Goal: Task Accomplishment & Management: Complete application form

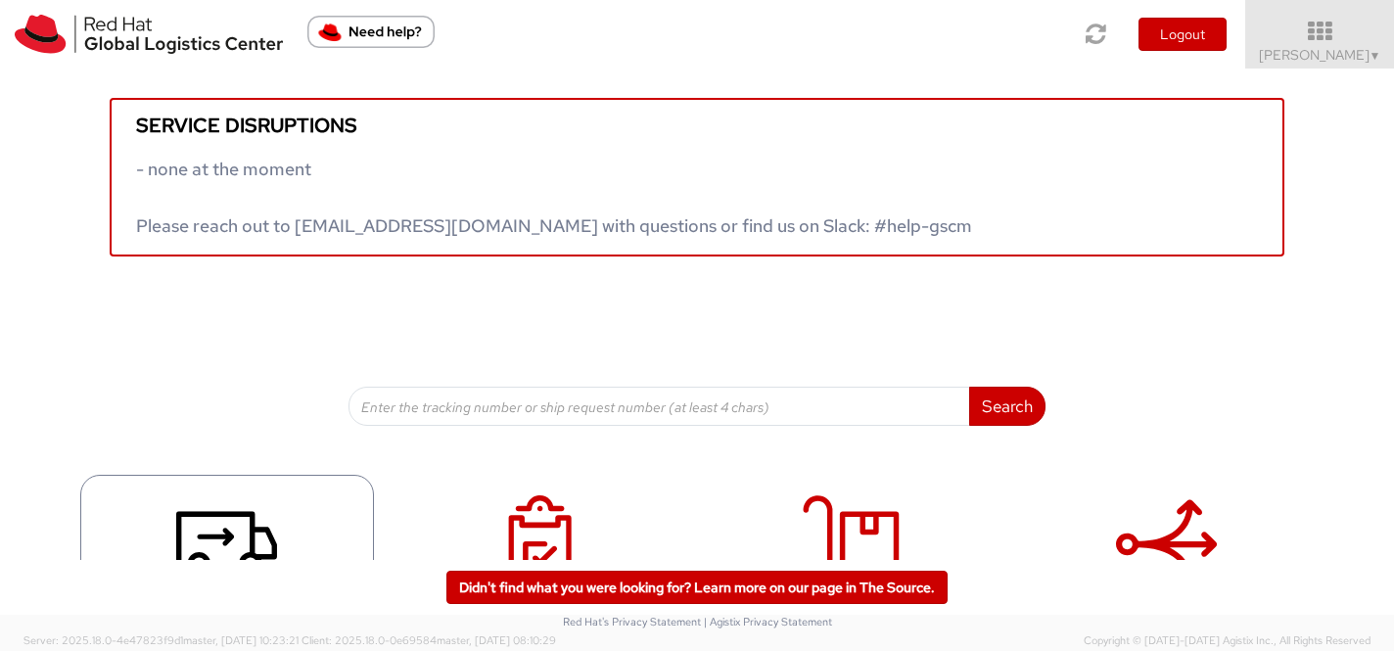
scroll to position [107, 0]
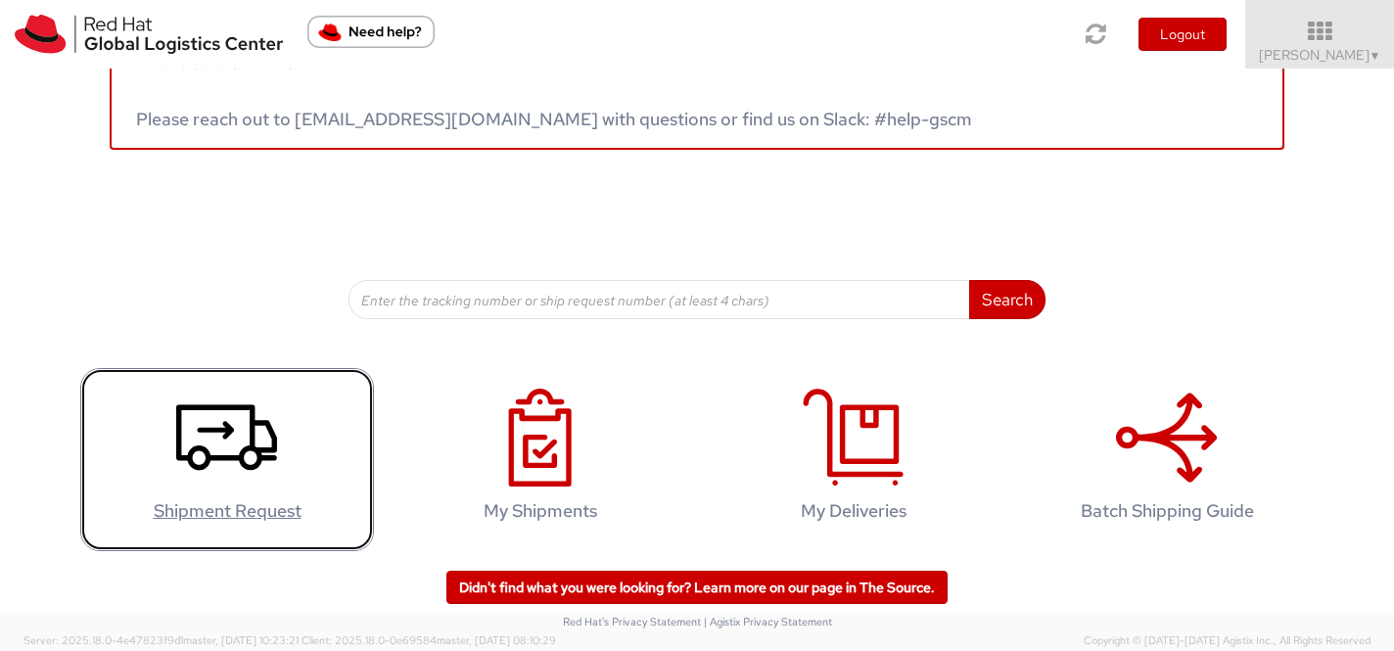
click at [260, 442] on icon at bounding box center [226, 438] width 101 height 98
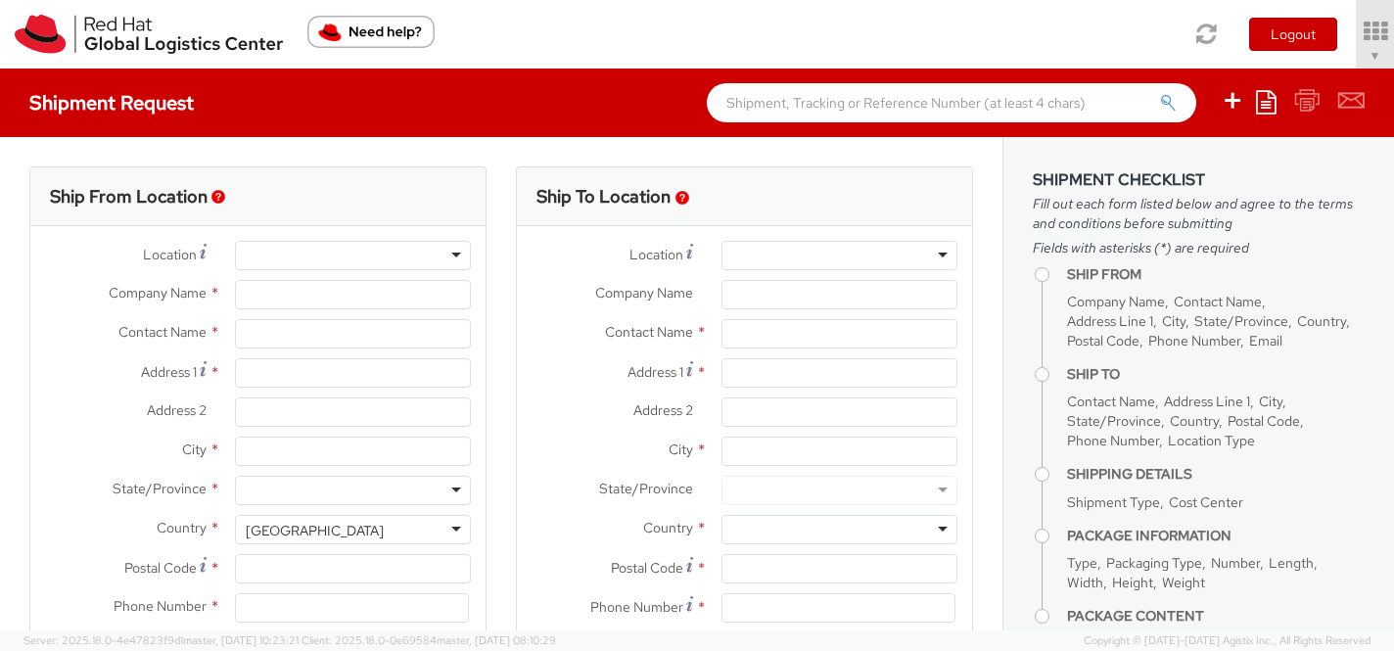
select select "512"
select select
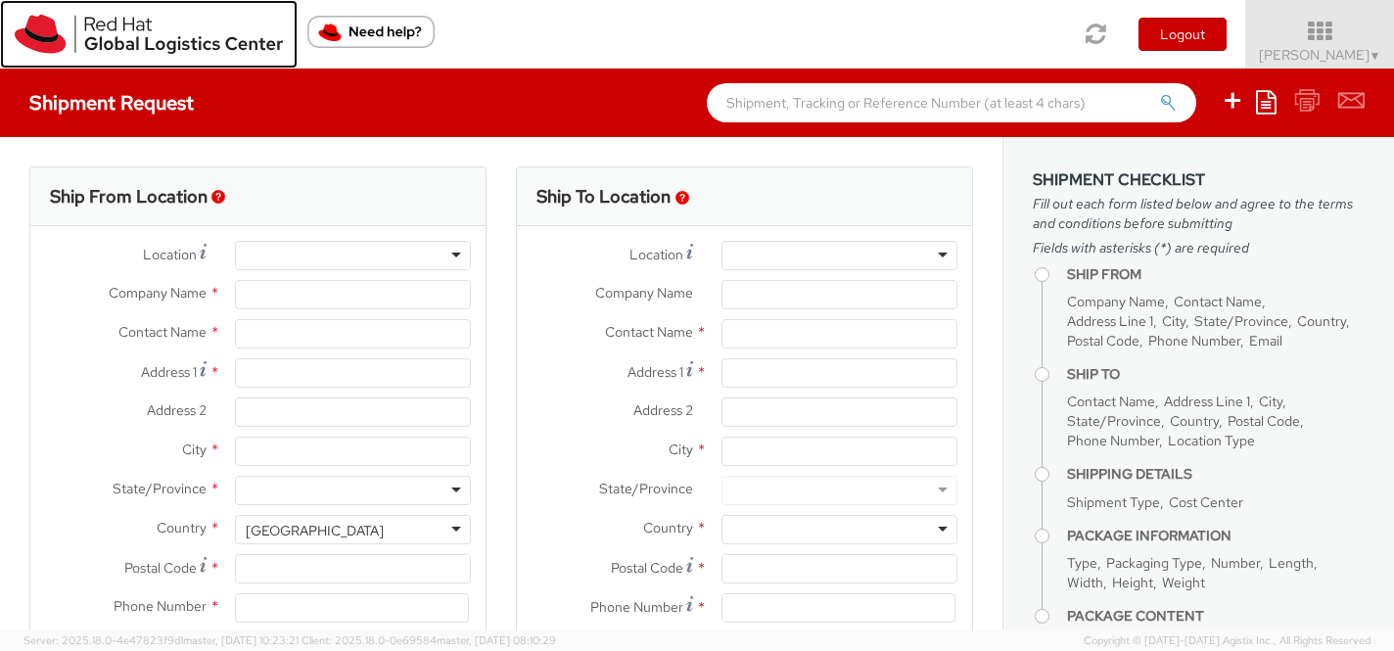
click at [178, 30] on img at bounding box center [149, 34] width 268 height 39
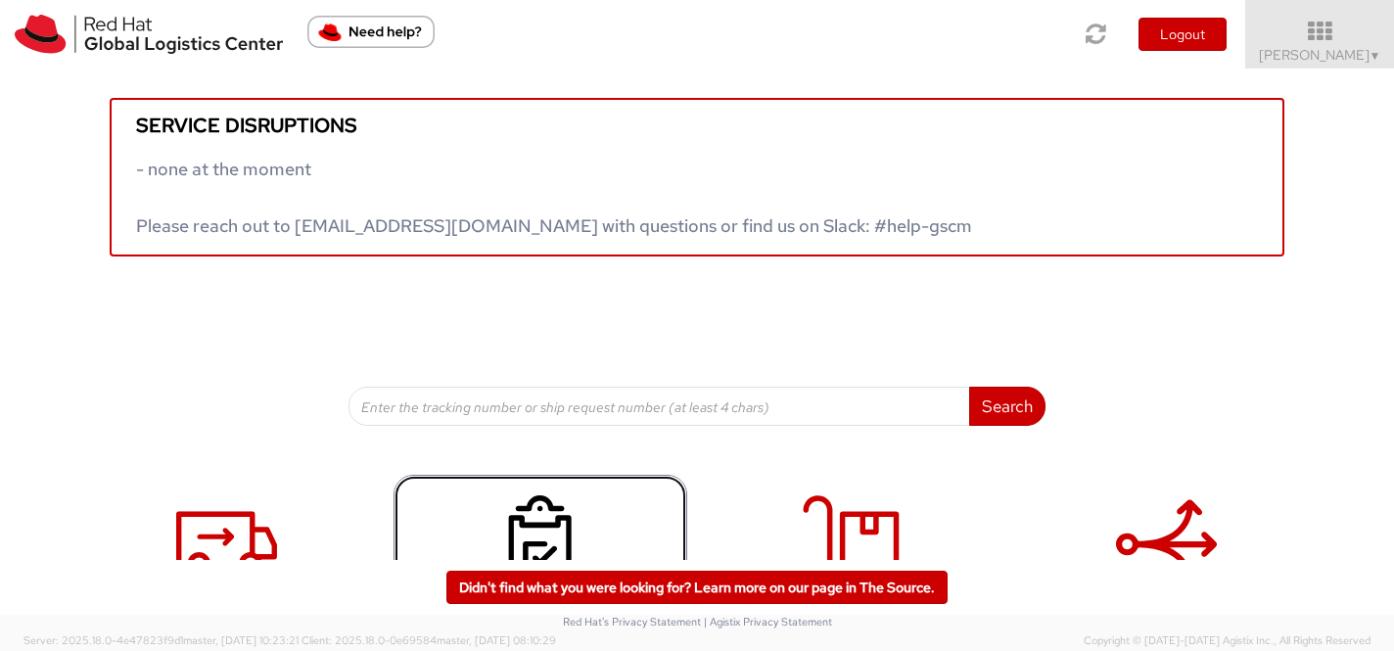
click at [535, 521] on icon at bounding box center [539, 544] width 101 height 98
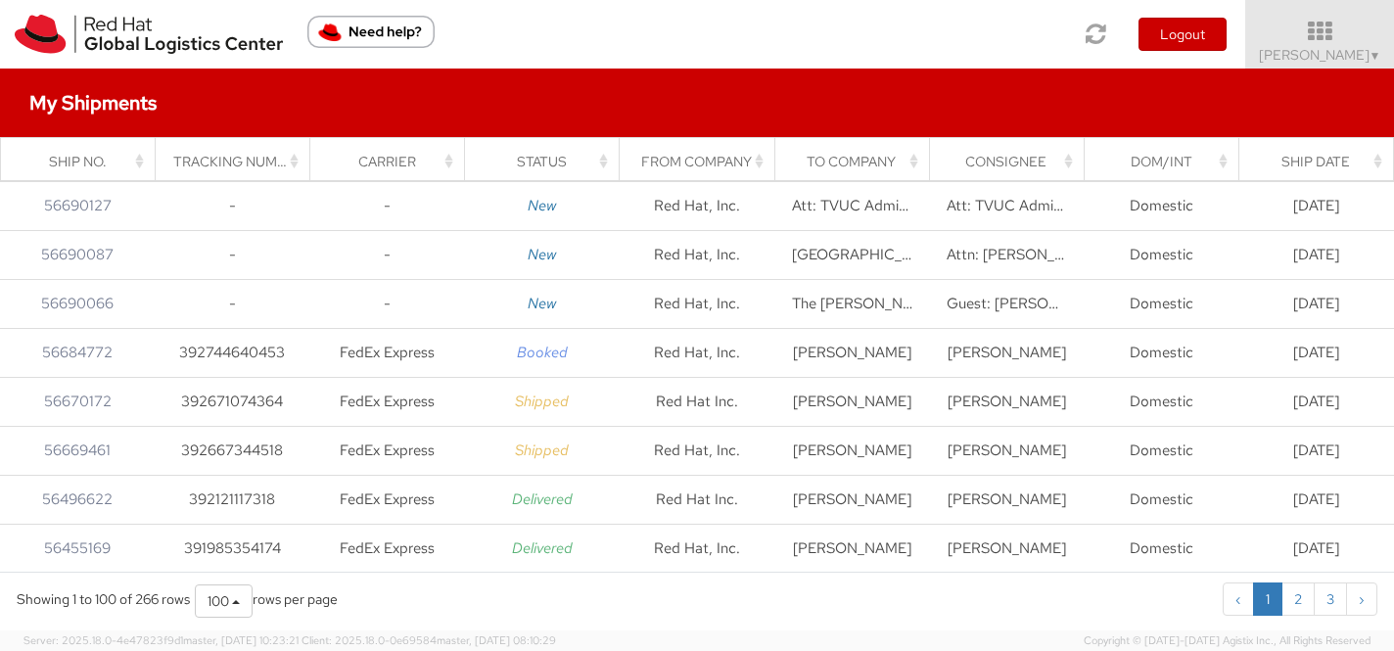
click at [1028, 166] on div "Consignee" at bounding box center [1012, 162] width 131 height 20
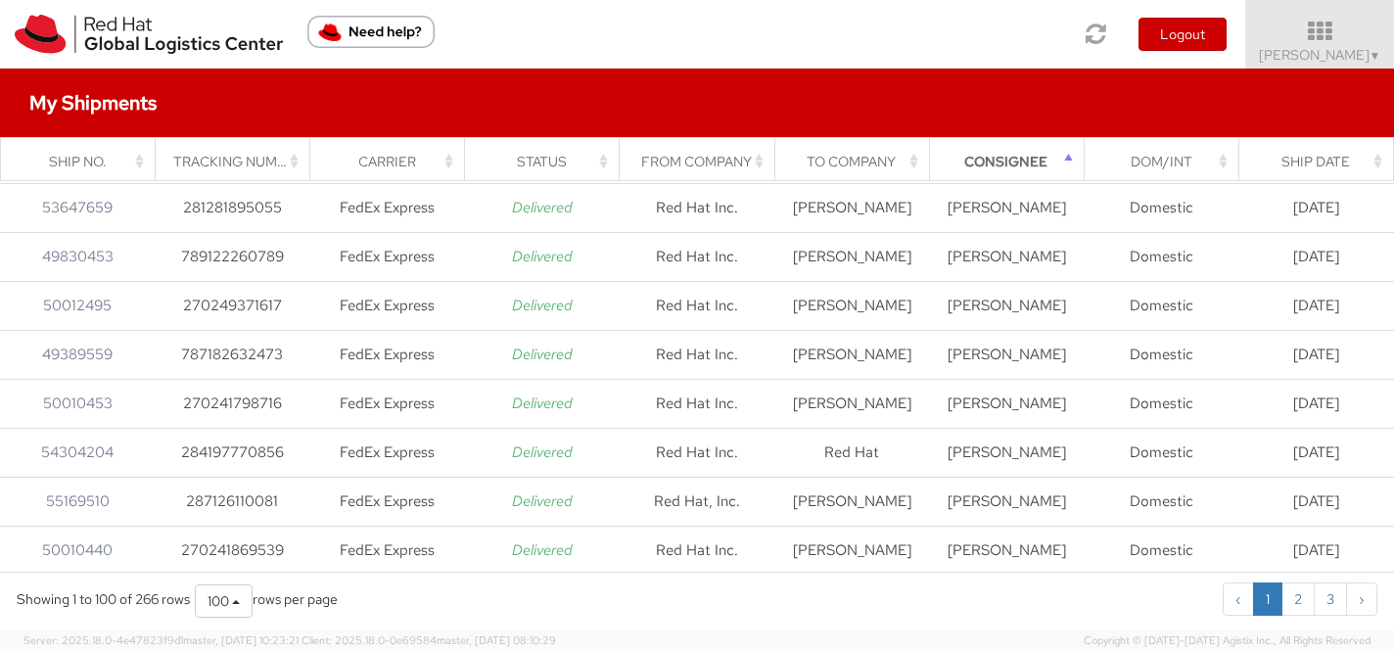
scroll to position [2572, 0]
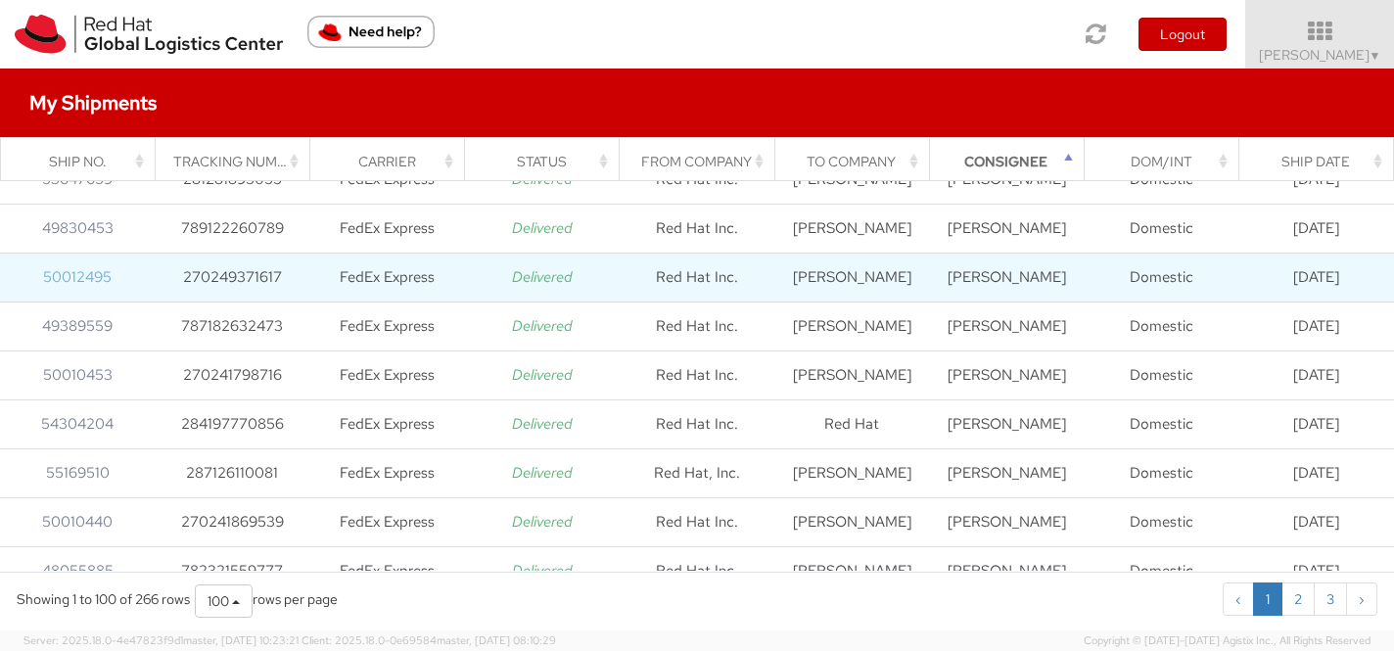
click at [81, 278] on link "50012495" at bounding box center [77, 277] width 69 height 20
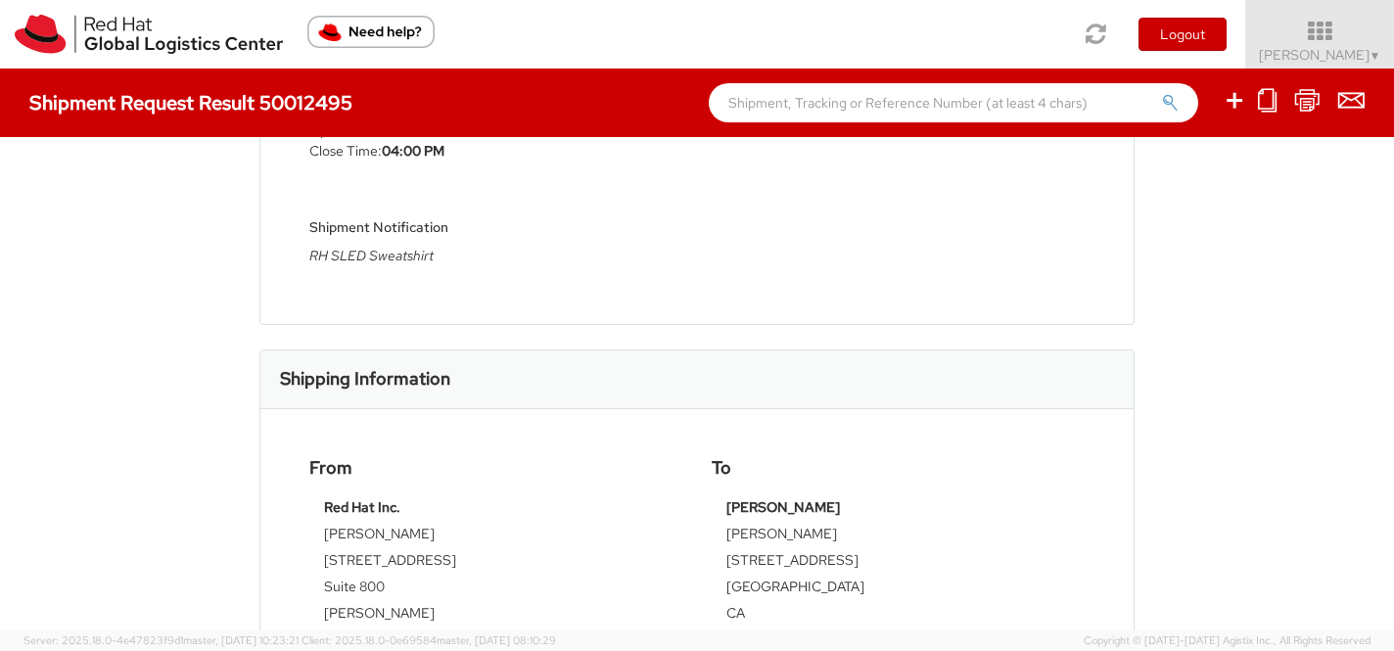
scroll to position [425, 0]
click at [1271, 110] on icon at bounding box center [1267, 100] width 19 height 24
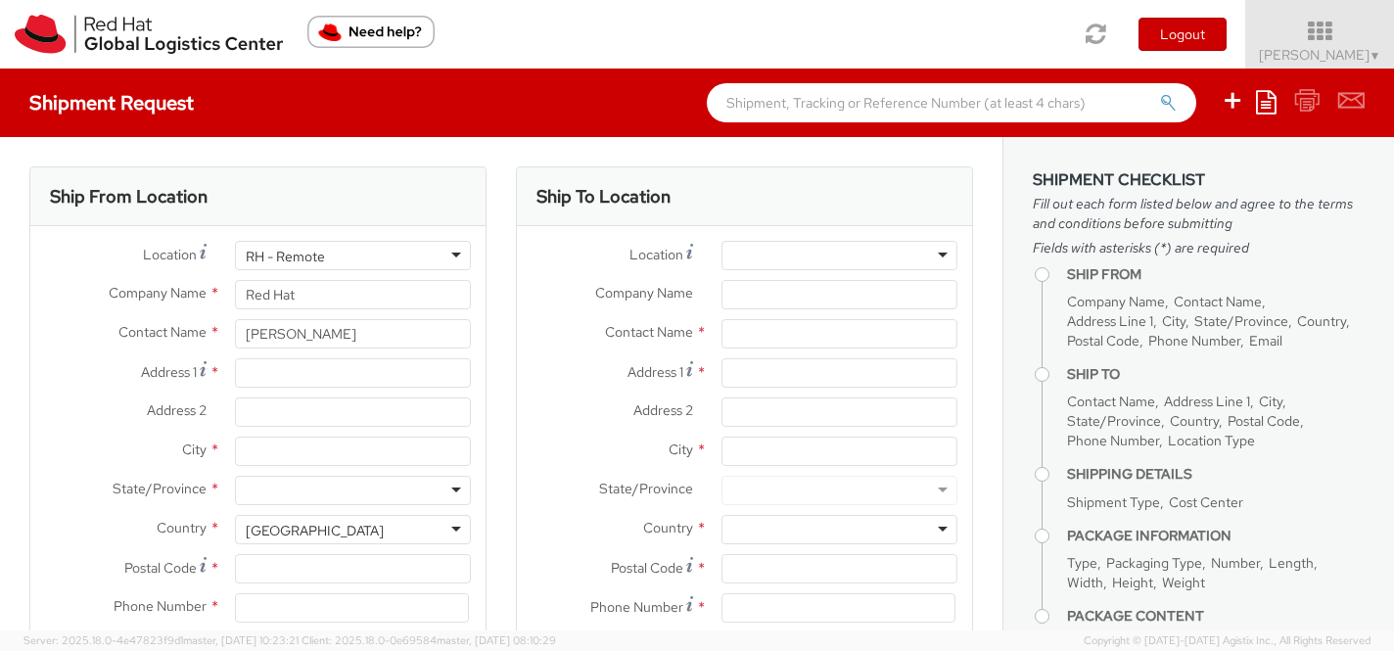
select select "512"
select select
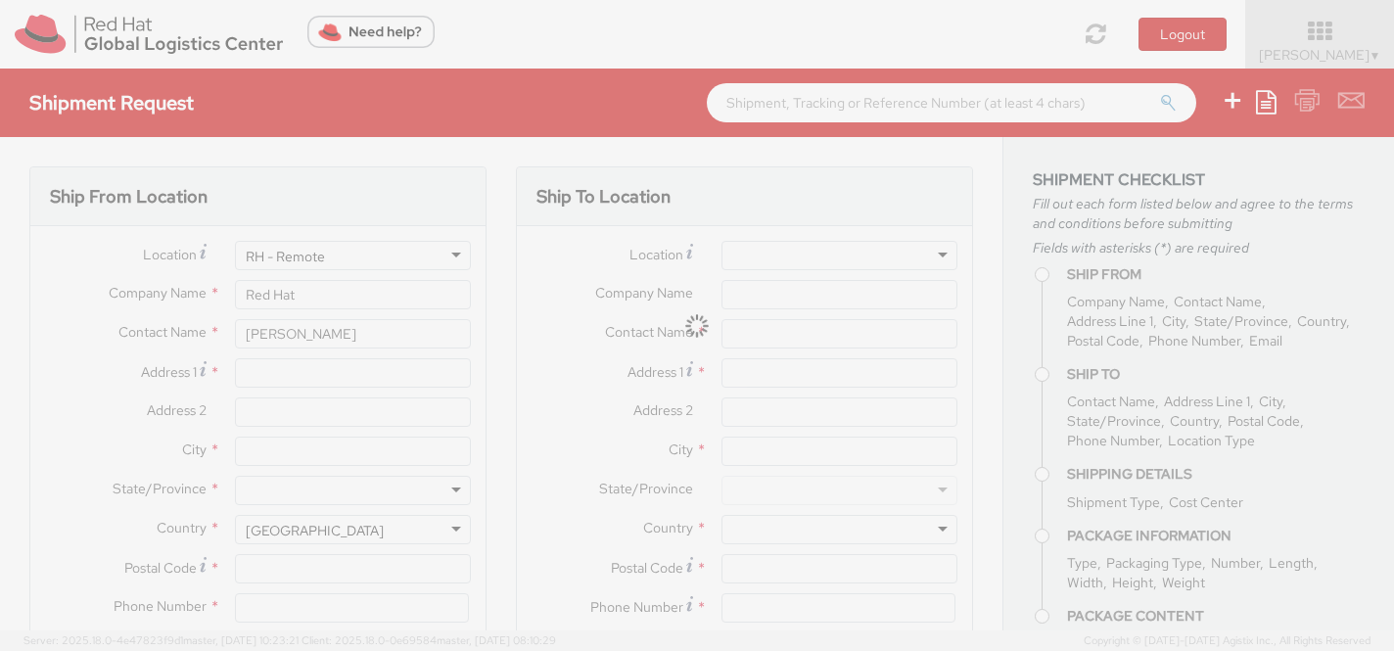
type input "Red Hat Inc."
type input "[STREET_ADDRESS]"
type input "Suite 800"
type input "[PERSON_NAME]"
type input "22102"
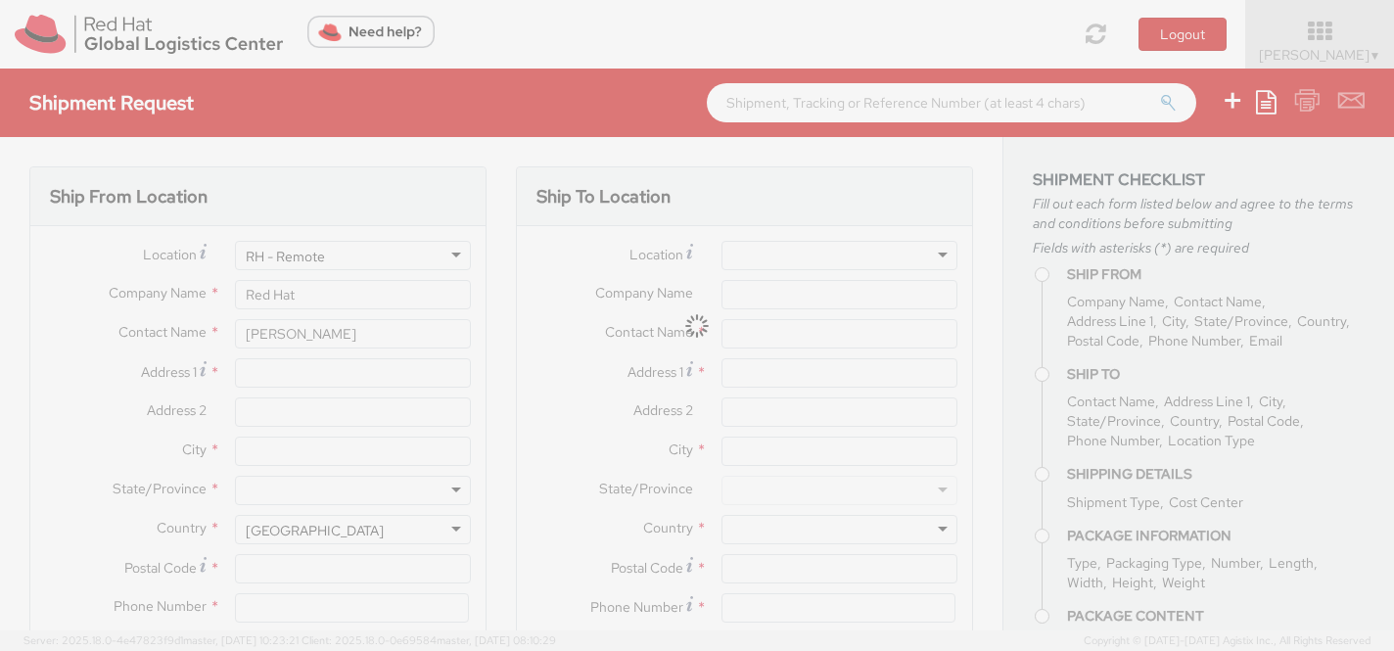
type input "[PHONE_NUMBER]"
type input "[PERSON_NAME]"
type input "[STREET_ADDRESS]"
type input "[GEOGRAPHIC_DATA]"
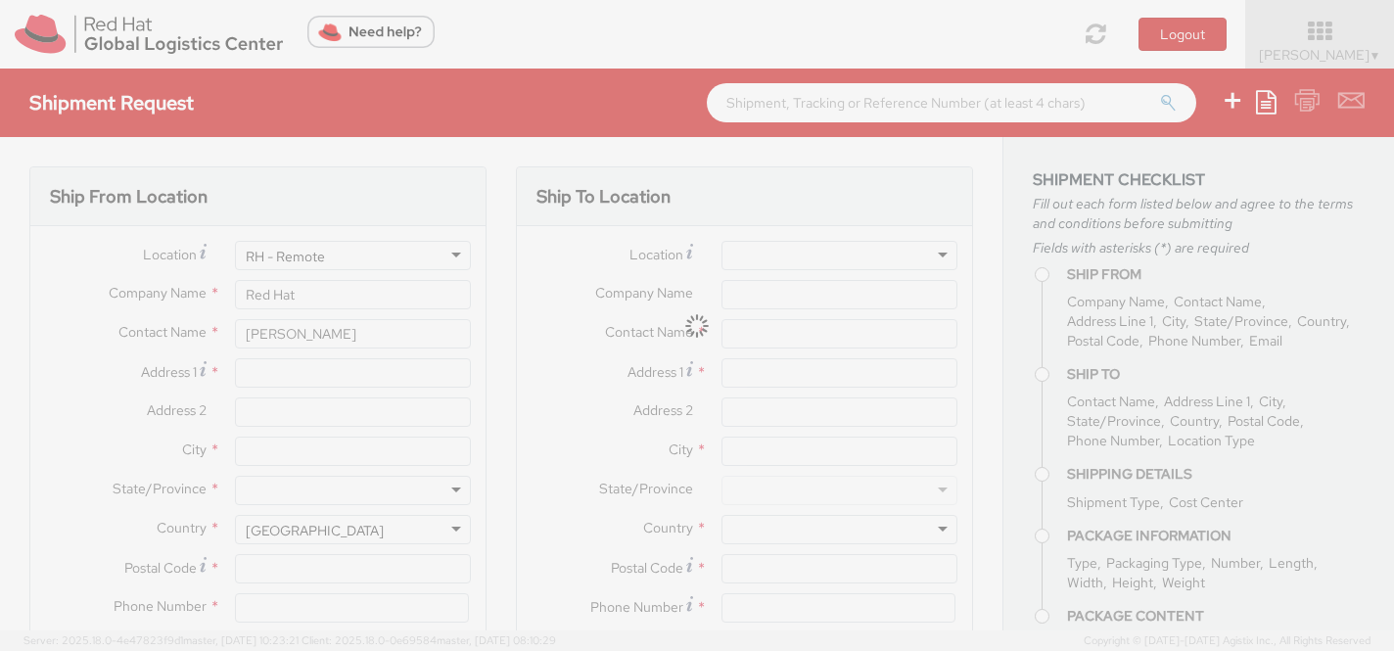
type input "95827"
type input "4053057251"
type input "[EMAIL_ADDRESS][DOMAIN_NAME]"
type textarea "RH SLED Sweatshirt"
type input "512"
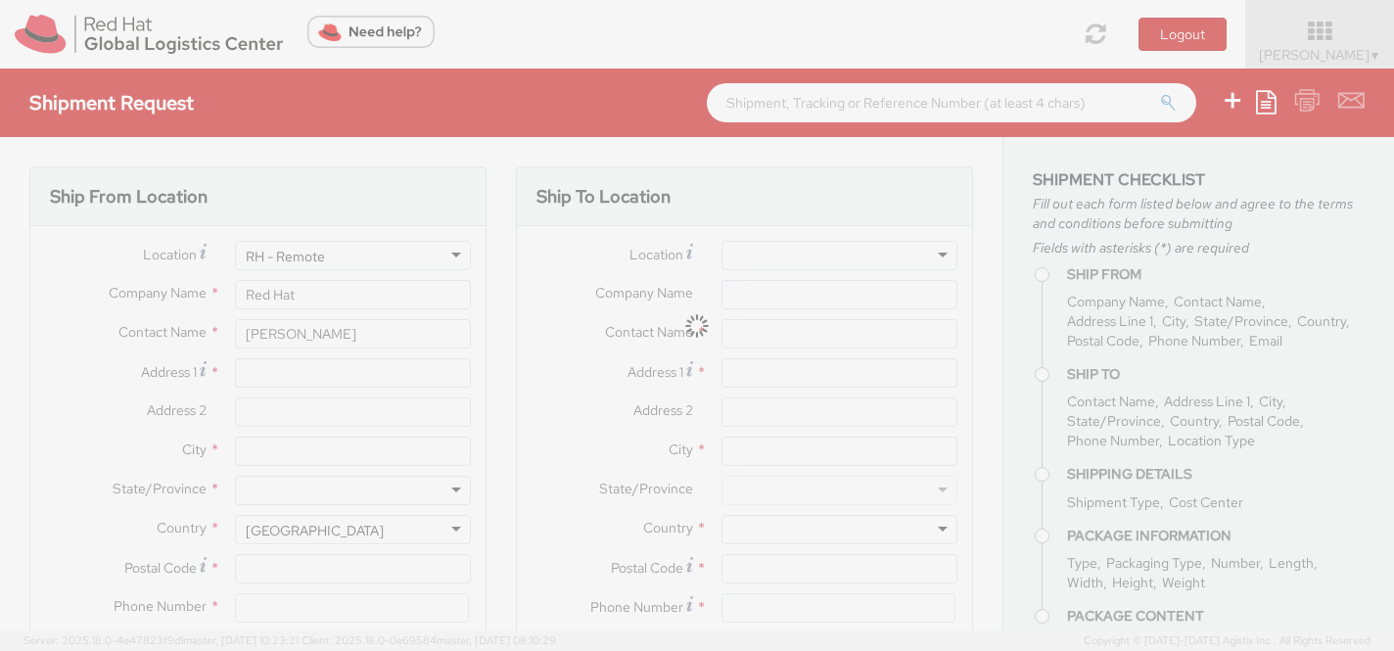
select select
type input "1"
type input "16"
type input "3"
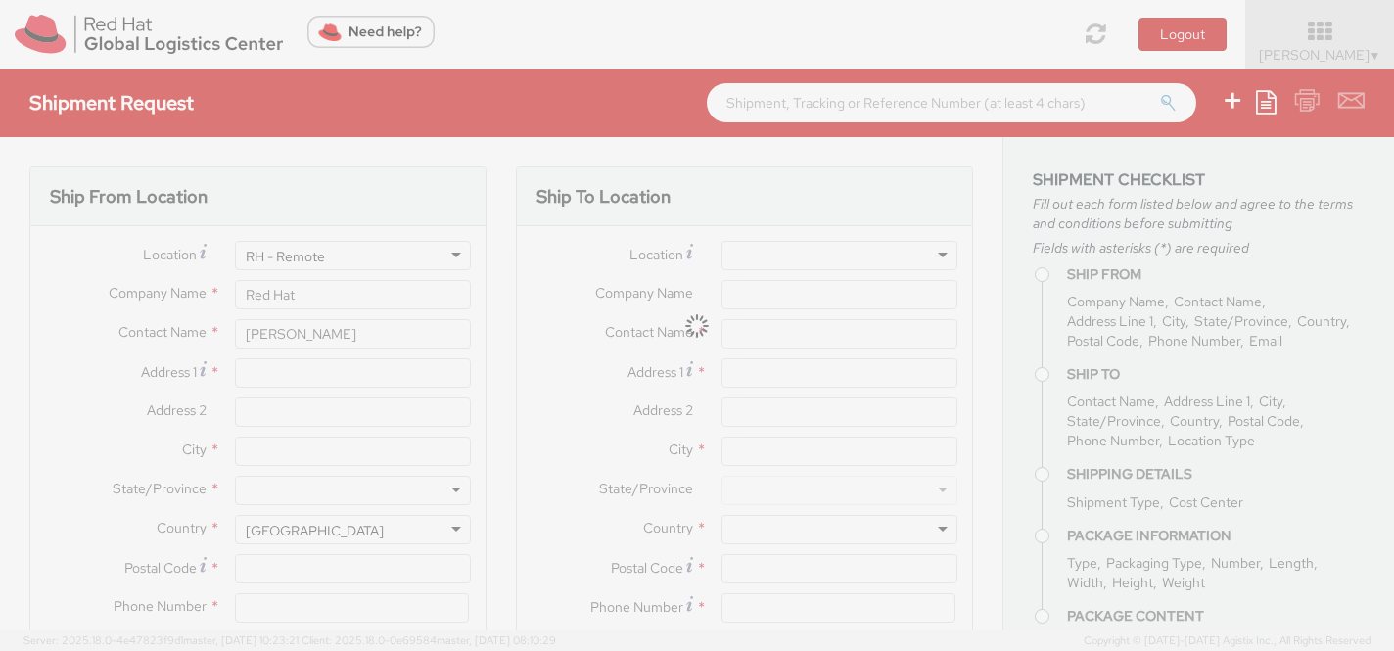
type input "1"
type input "various"
select select
type input "5.00"
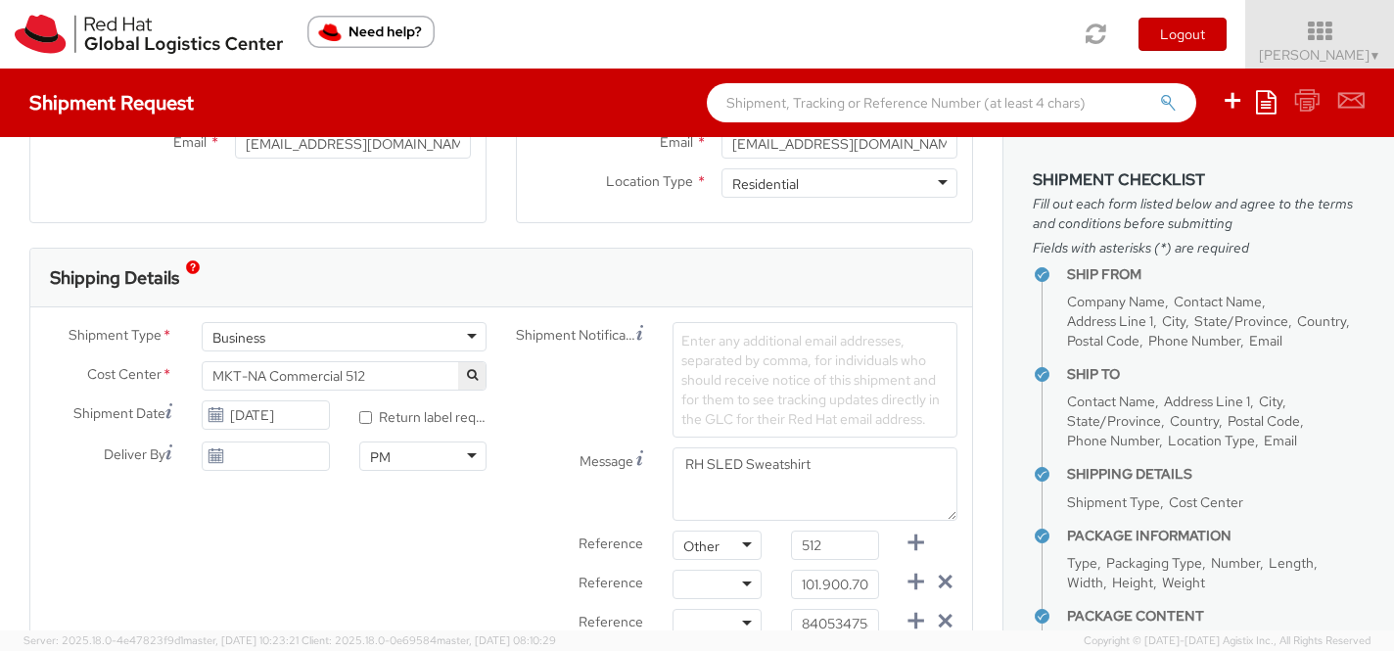
scroll to position [511, 0]
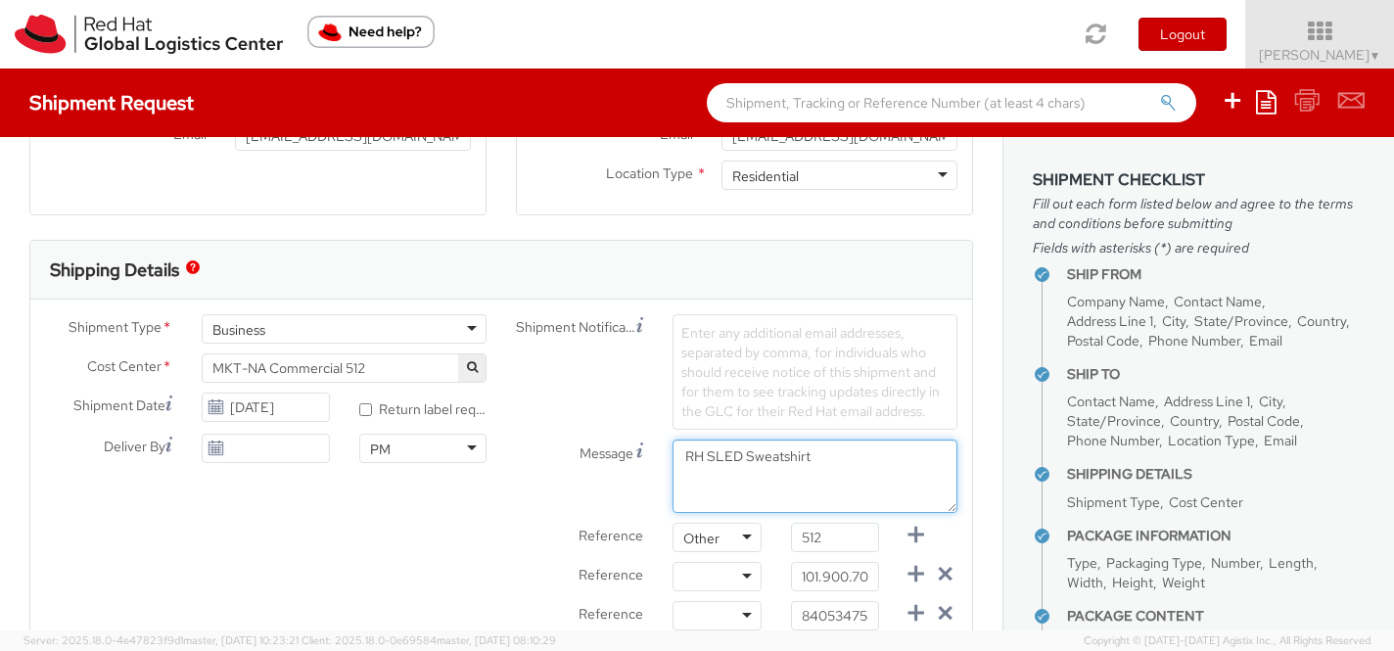
drag, startPoint x: 820, startPoint y: 460, endPoint x: 708, endPoint y: 457, distance: 112.6
click at [708, 457] on textarea "RH SLED Sweatshirt" at bounding box center [815, 476] width 285 height 73
click at [838, 453] on textarea "RH notebooks for hunter meeting" at bounding box center [815, 476] width 285 height 73
type textarea "RH notebooks for [PERSON_NAME] meeting"
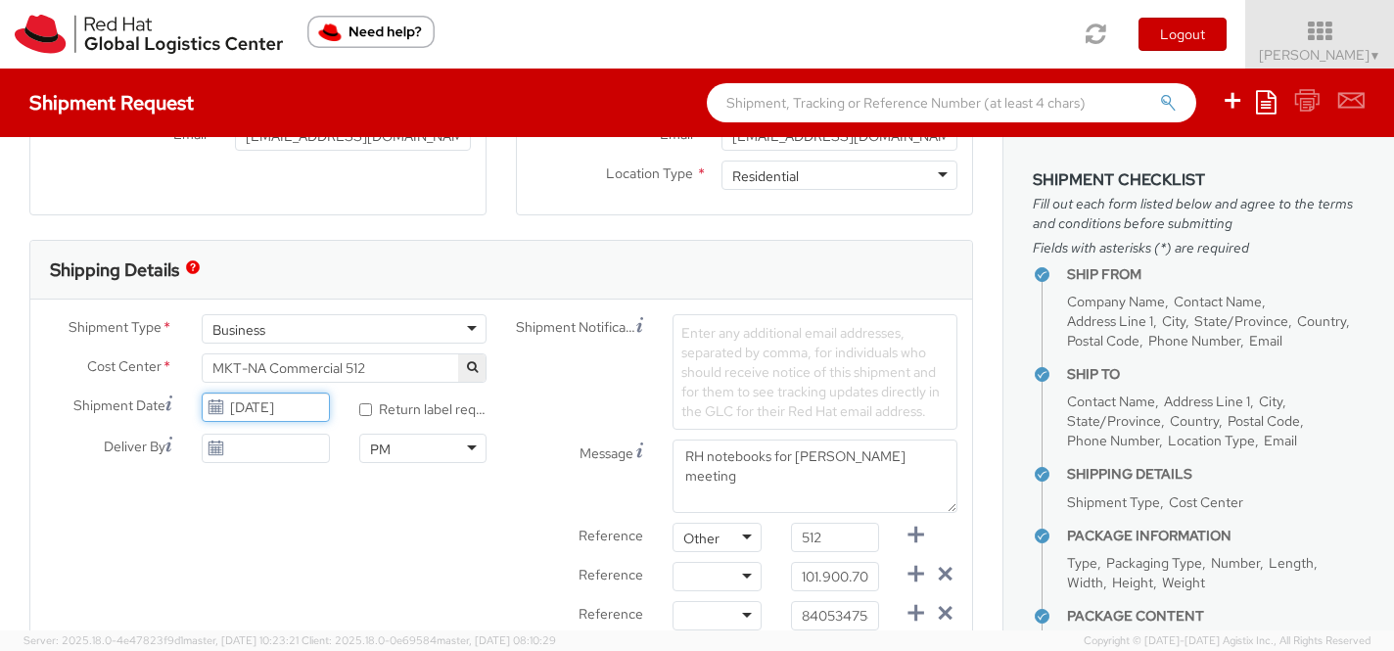
click at [302, 406] on input "[DATE]" at bounding box center [265, 407] width 127 height 29
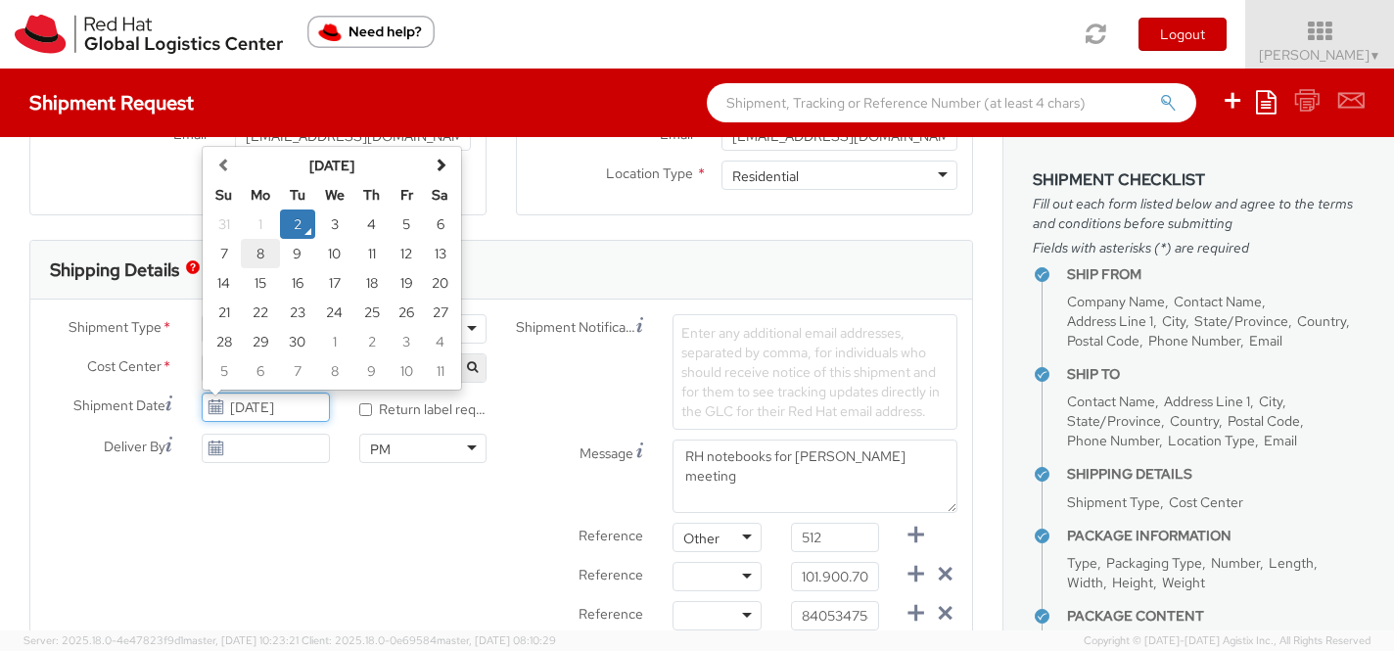
click at [263, 254] on td "8" at bounding box center [260, 253] width 39 height 29
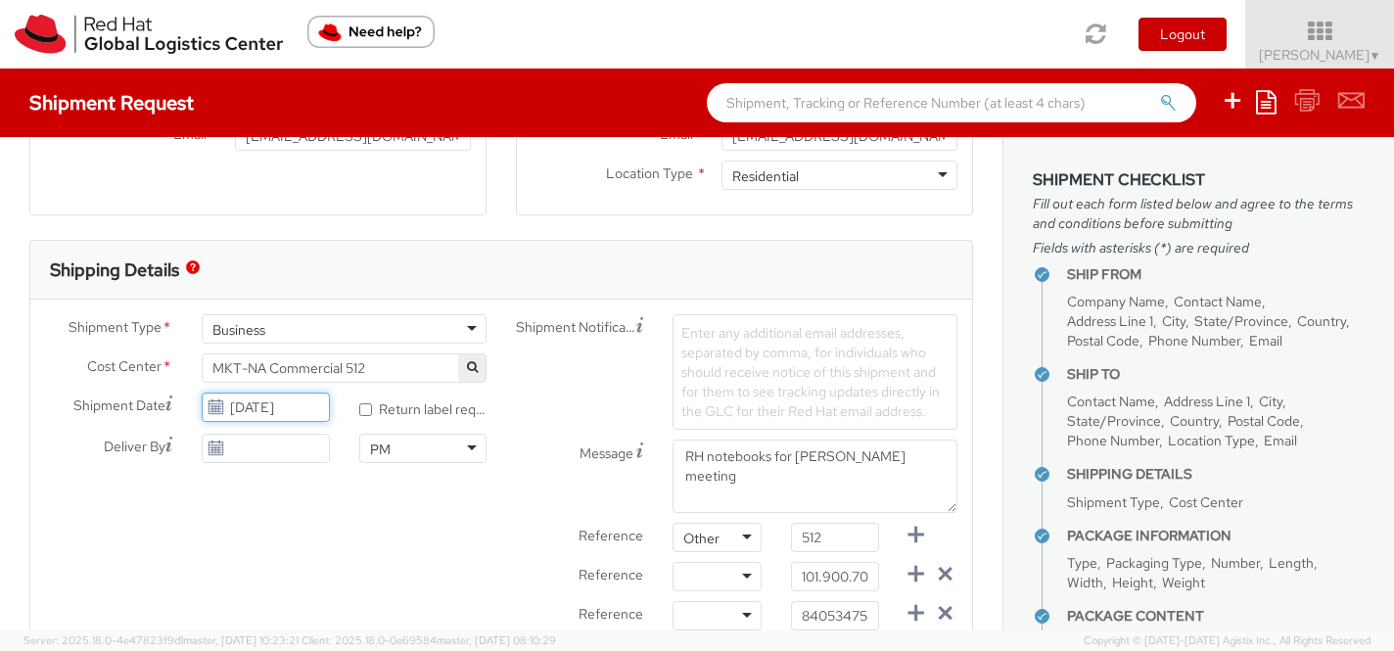
click at [264, 408] on input "[DATE]" at bounding box center [265, 407] width 127 height 29
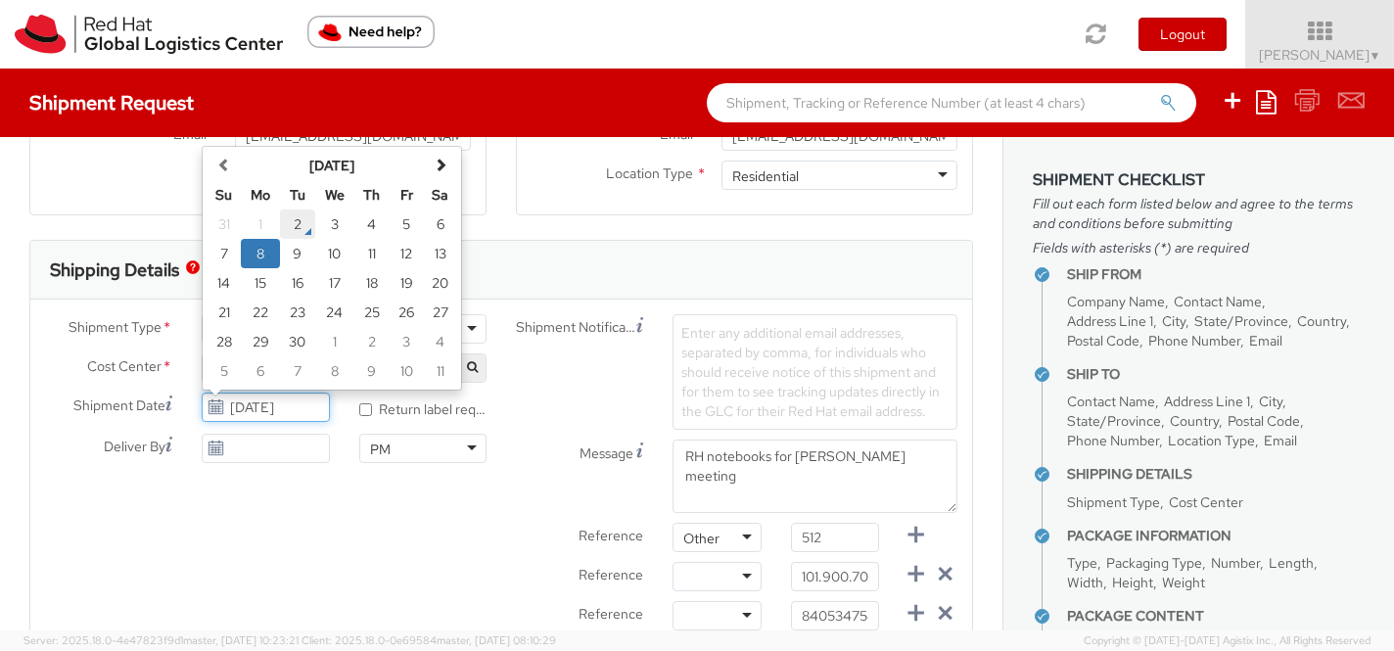
click at [294, 228] on td "2" at bounding box center [297, 224] width 35 height 29
type input "[DATE]"
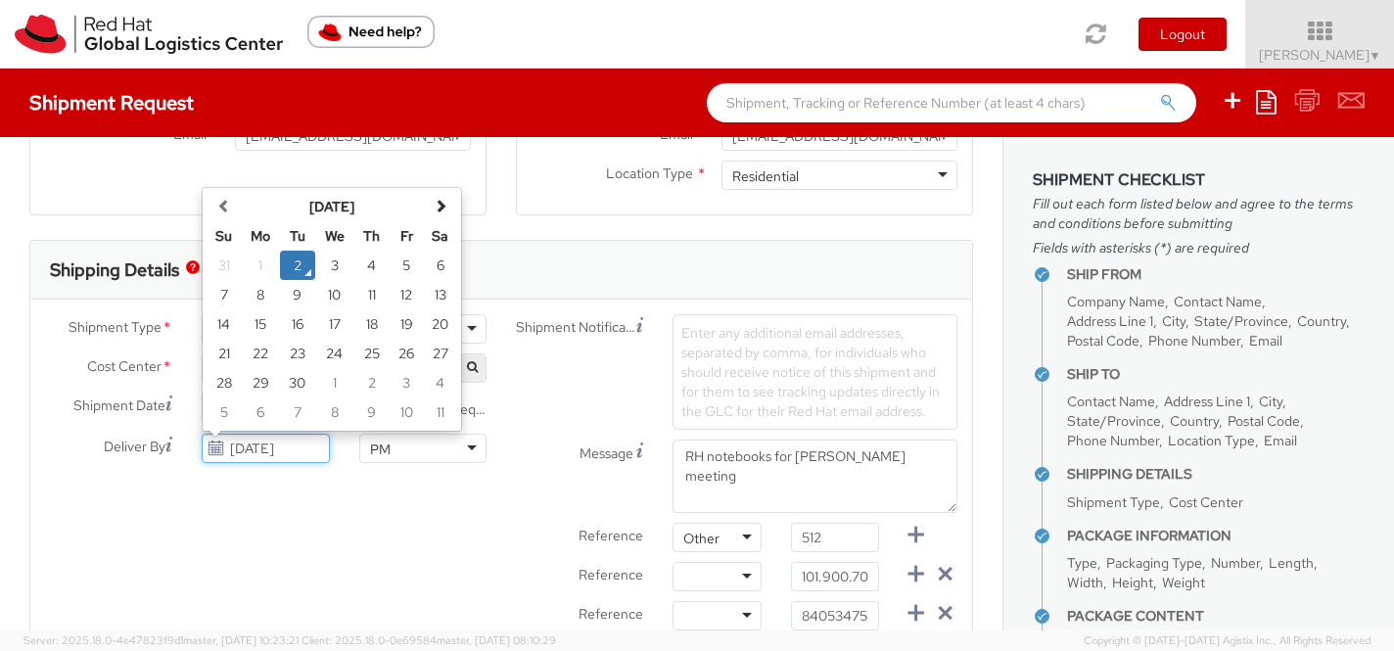
click at [273, 446] on input "[DATE]" at bounding box center [265, 448] width 127 height 29
click at [397, 273] on td "5" at bounding box center [407, 265] width 34 height 29
type input "[DATE]"
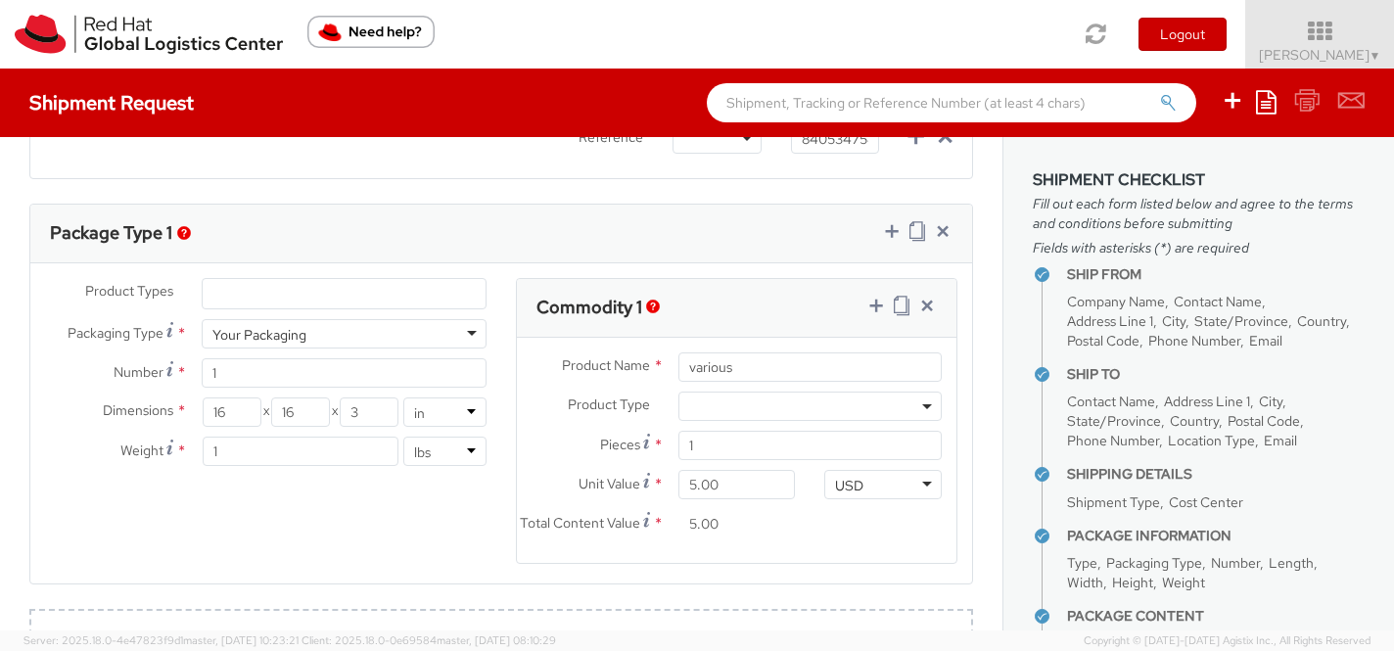
scroll to position [1012, 0]
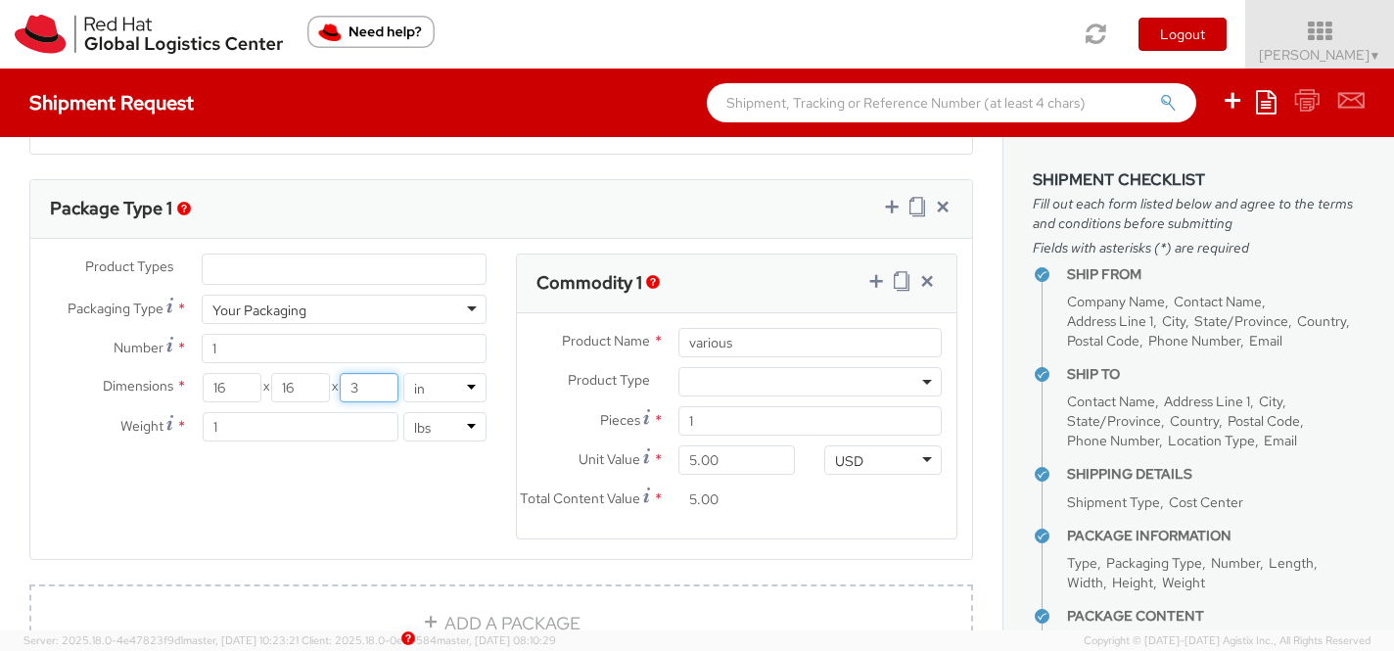
drag, startPoint x: 369, startPoint y: 391, endPoint x: 316, endPoint y: 389, distance: 52.9
click at [316, 390] on div "16 X 16 X 3" at bounding box center [301, 387] width 197 height 29
type input "10"
click at [274, 426] on input "1" at bounding box center [300, 426] width 195 height 29
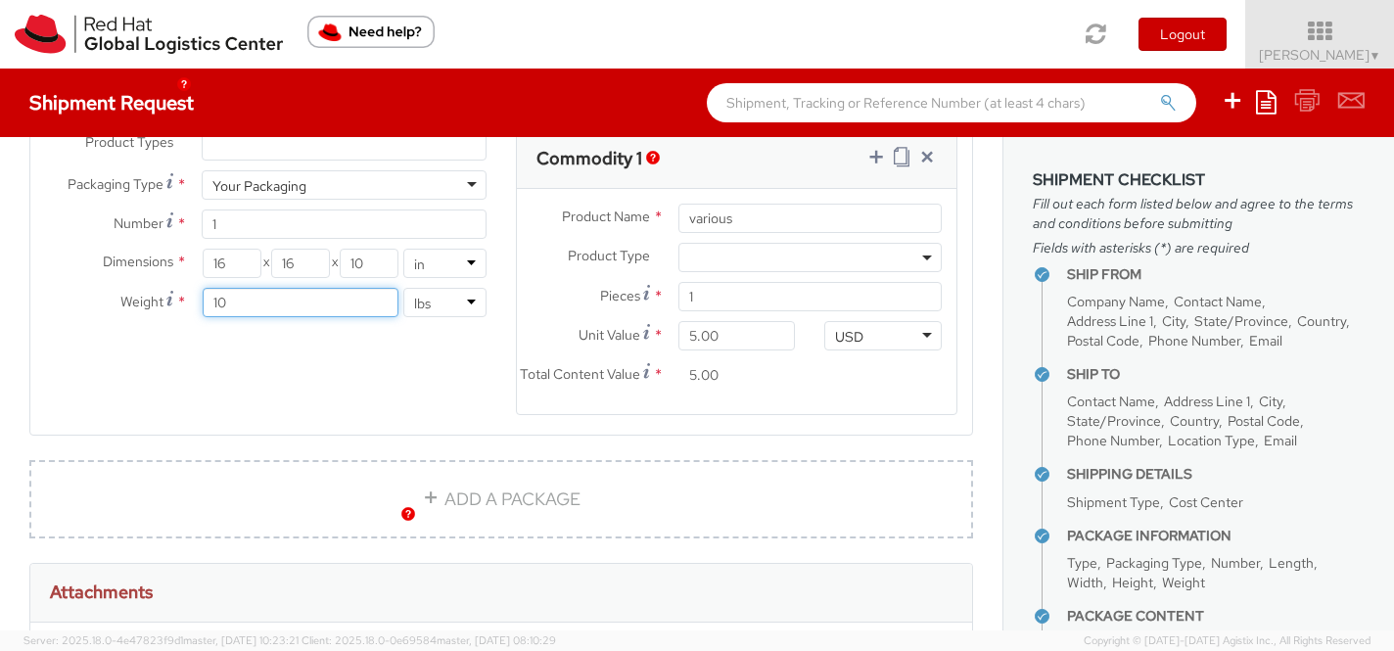
scroll to position [1144, 0]
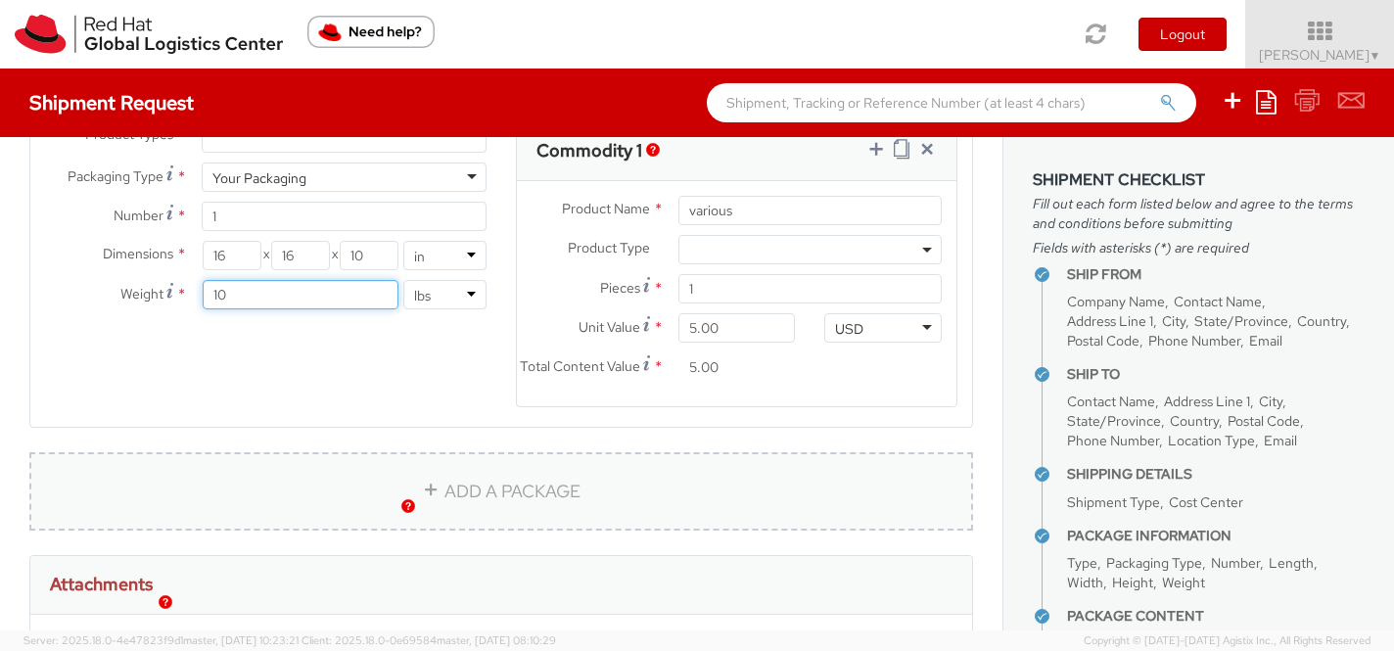
type input "10"
click at [282, 514] on link "ADD A PACKAGE" at bounding box center [501, 491] width 944 height 78
select select
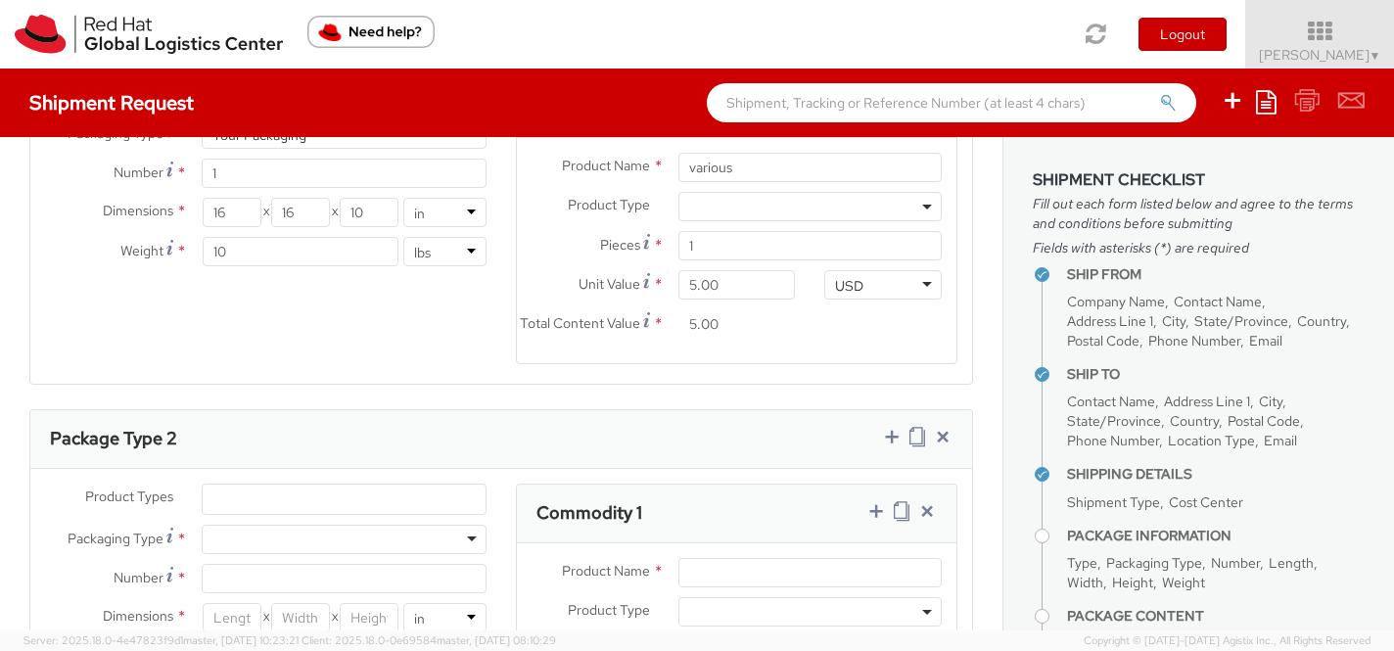
scroll to position [1104, 0]
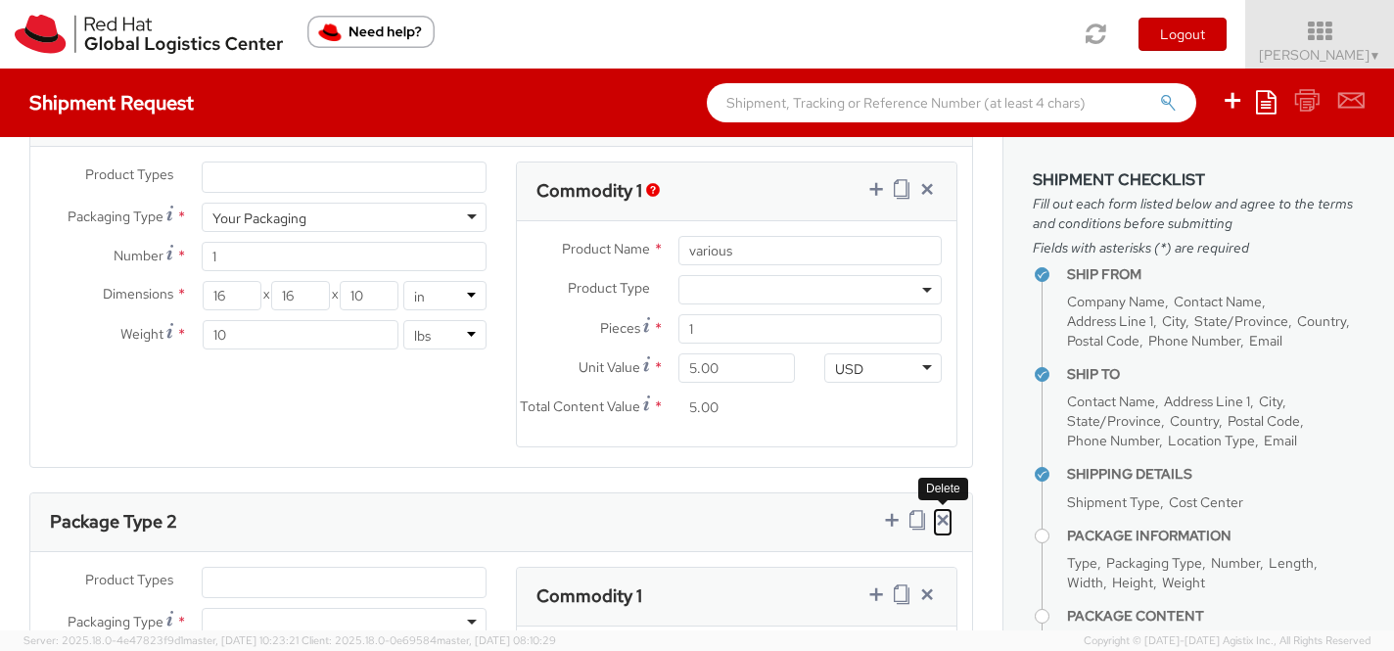
click at [944, 530] on icon at bounding box center [943, 520] width 20 height 20
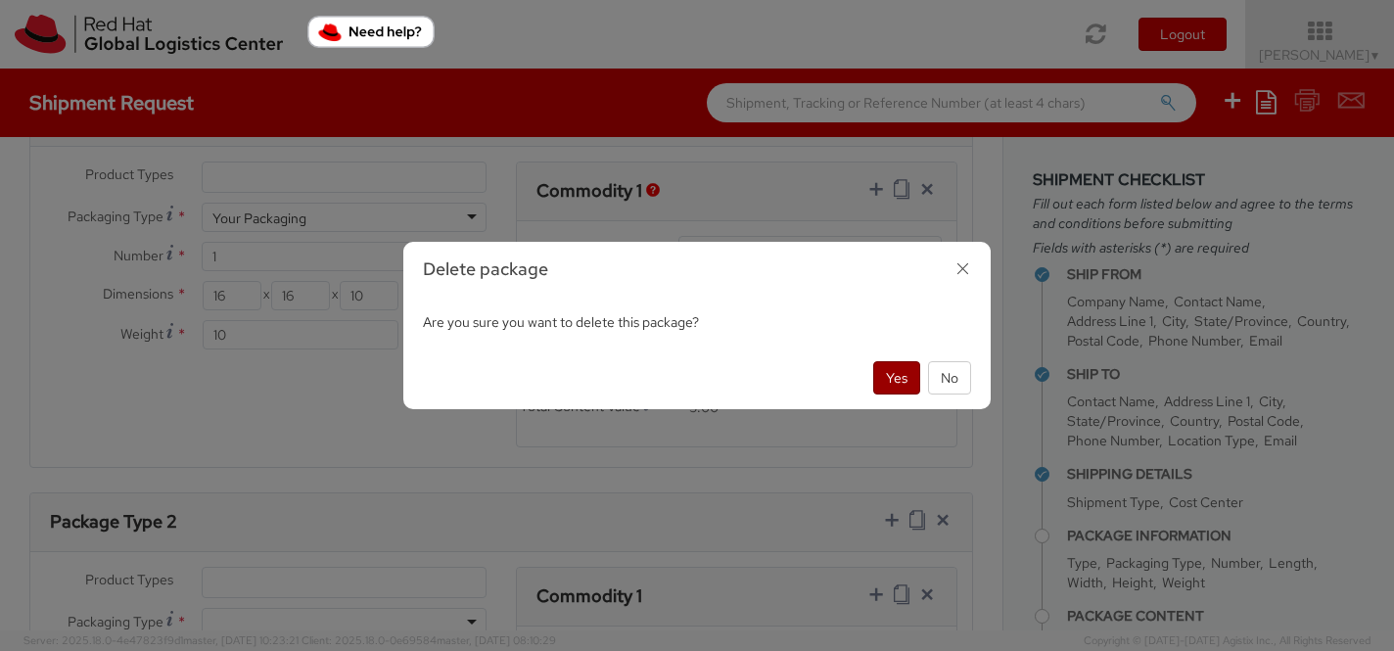
click at [898, 379] on button "Yes" at bounding box center [896, 377] width 47 height 33
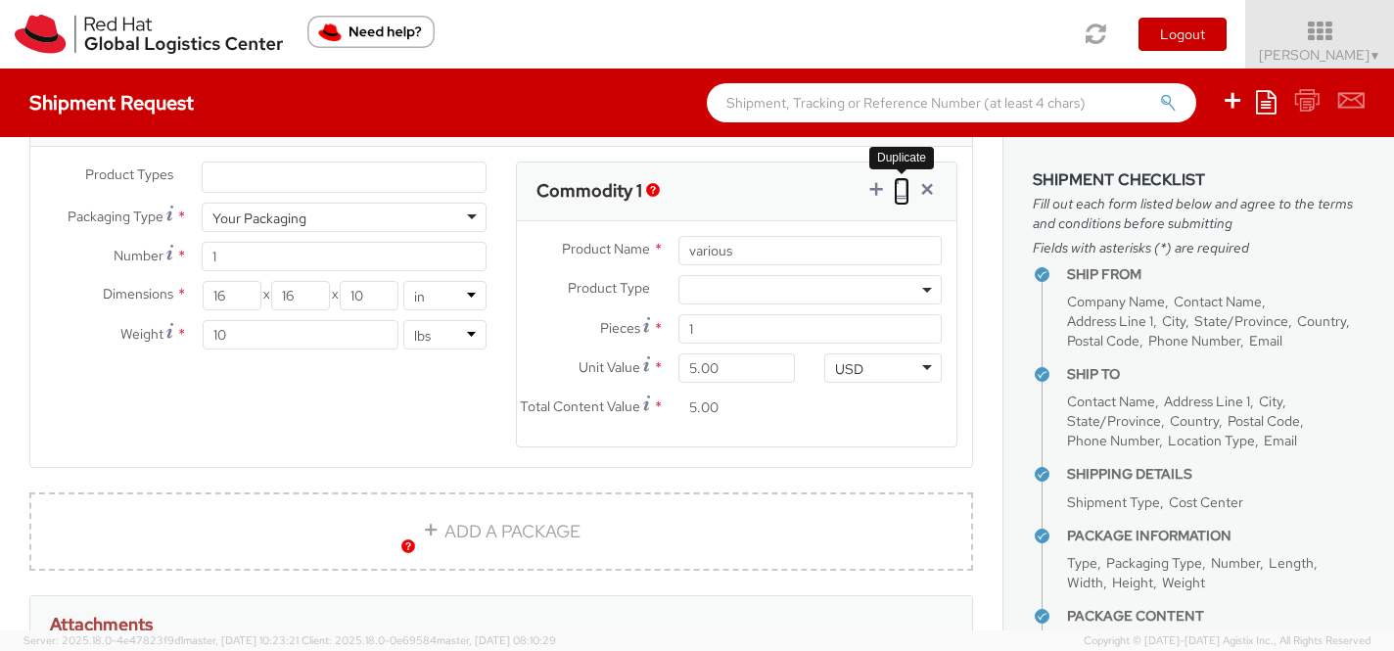
click at [899, 187] on icon at bounding box center [902, 189] width 16 height 20
select select
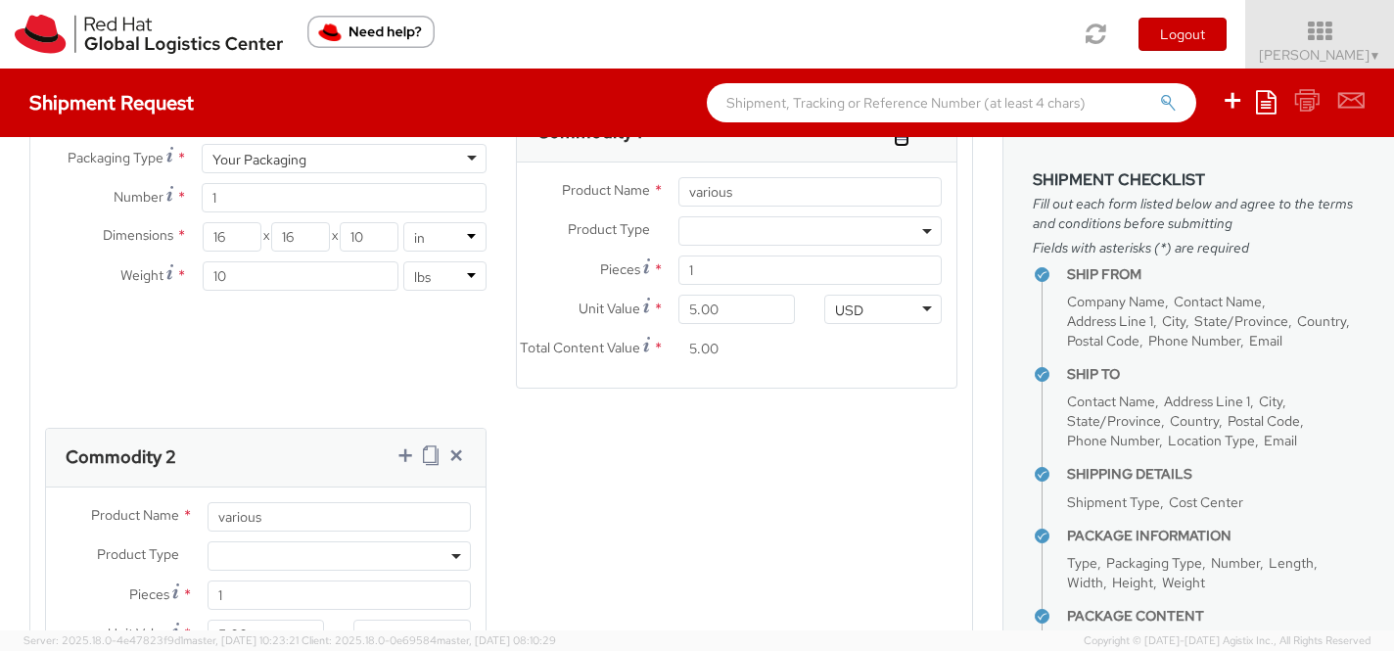
scroll to position [1151, 0]
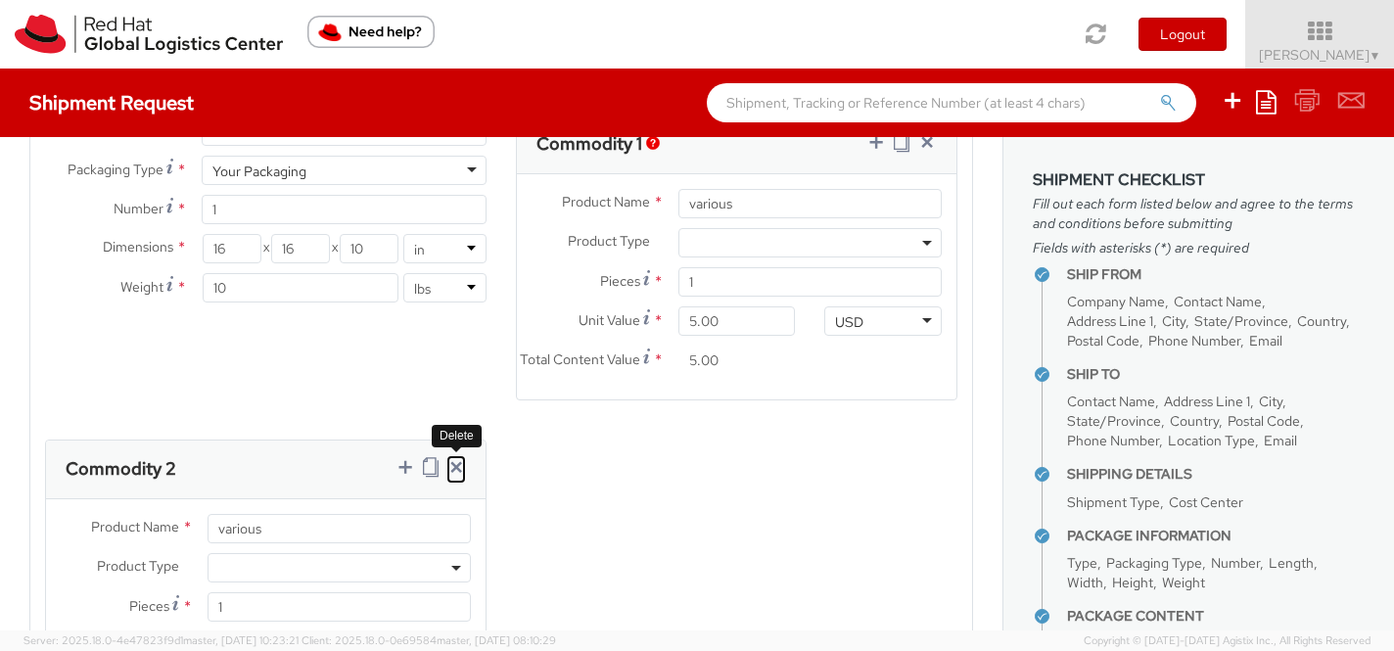
click at [455, 477] on icon at bounding box center [456, 467] width 20 height 20
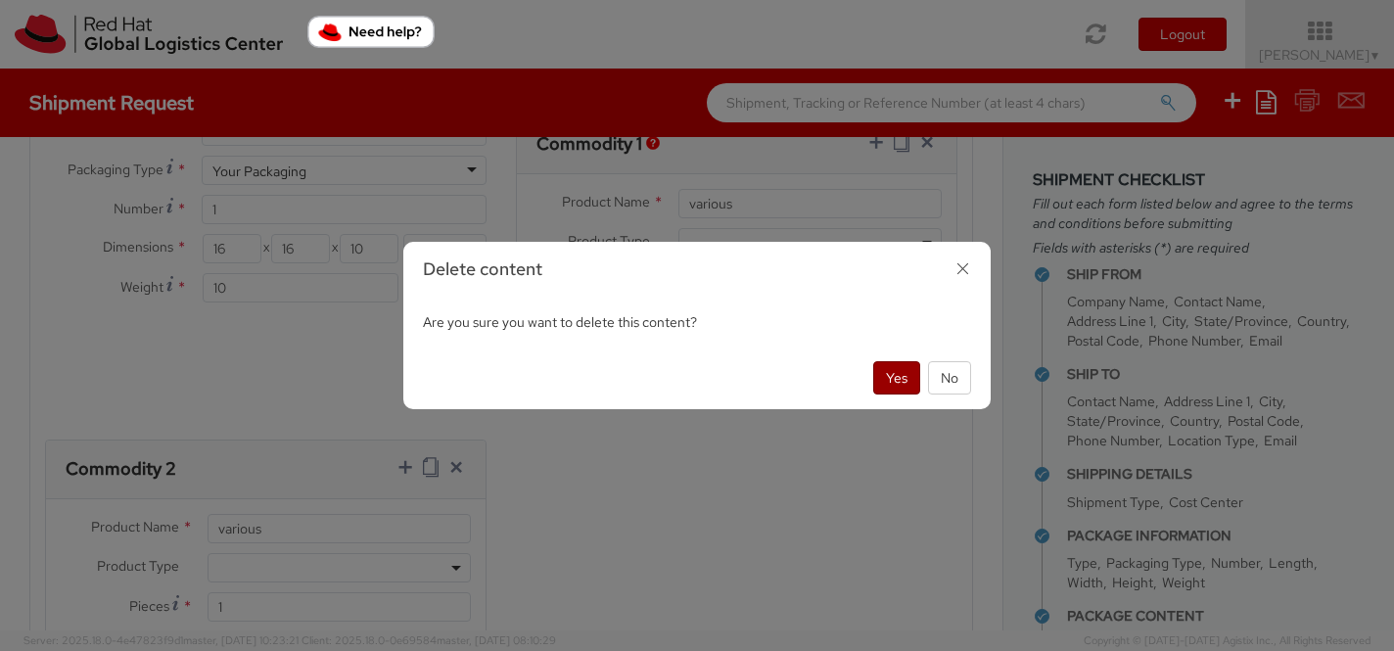
click at [900, 380] on button "Yes" at bounding box center [896, 377] width 47 height 33
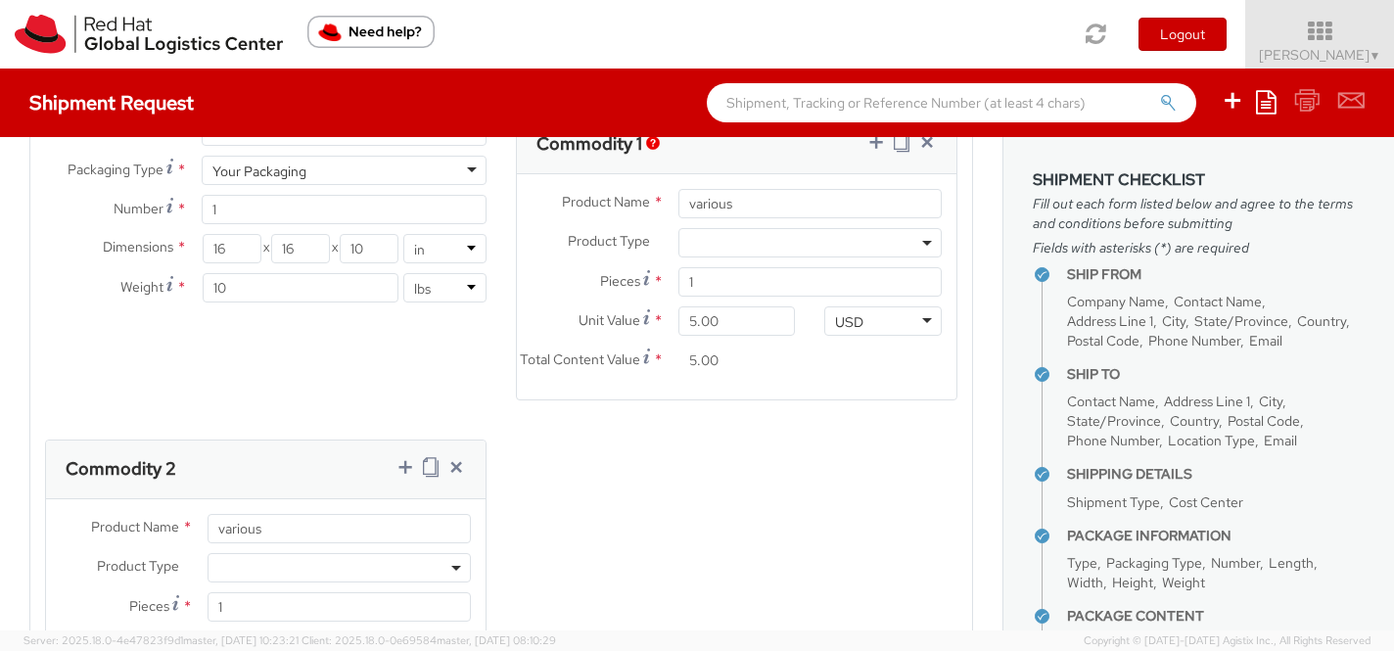
select select
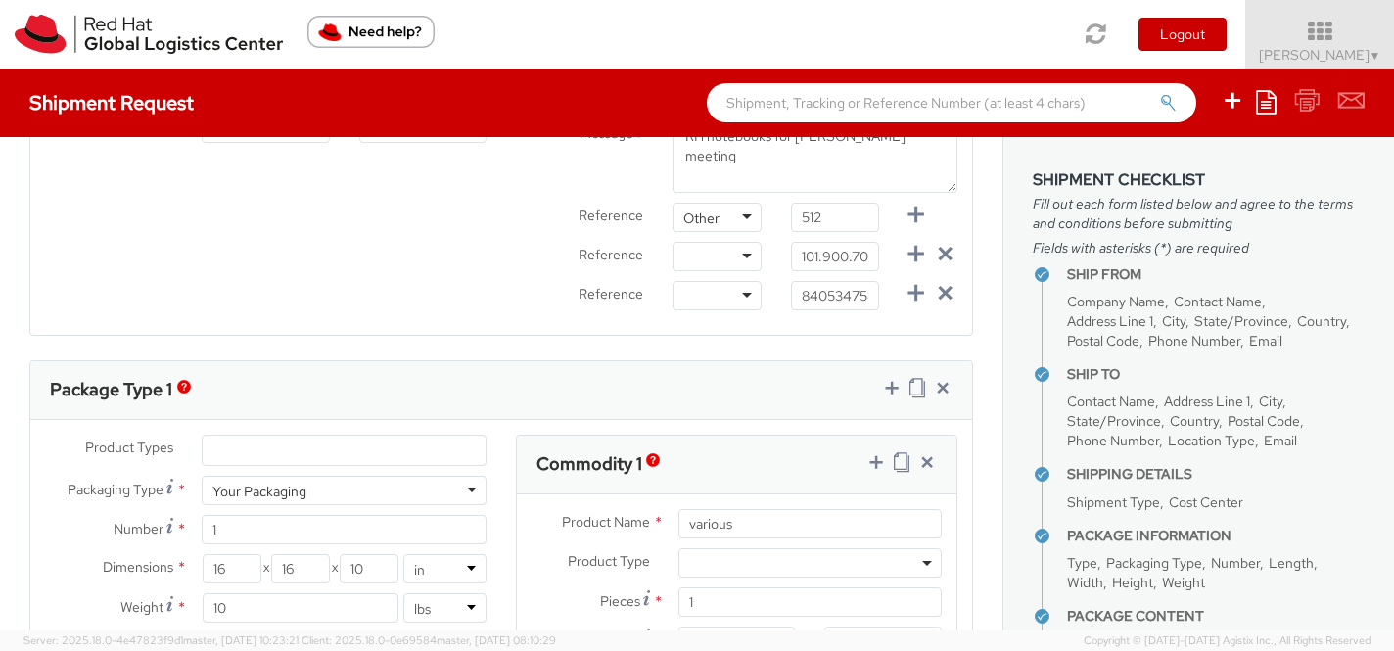
scroll to position [827, 0]
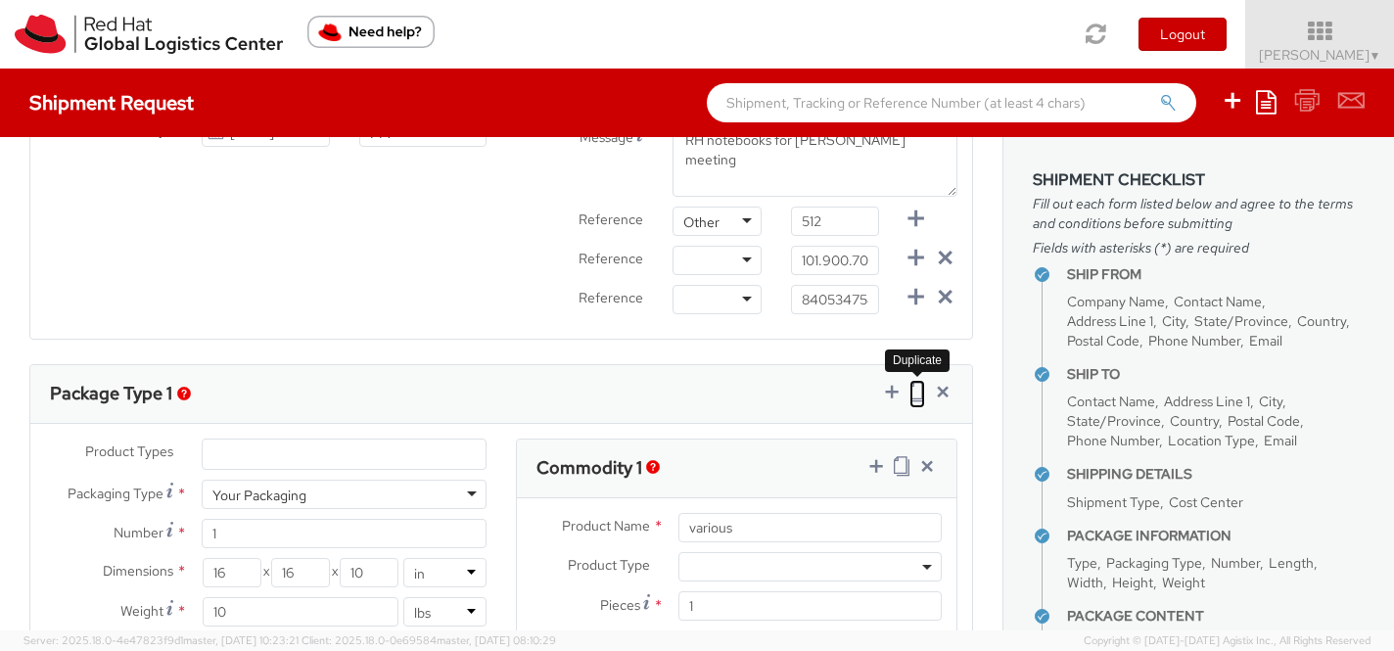
click at [915, 397] on icon at bounding box center [917, 392] width 16 height 20
select select
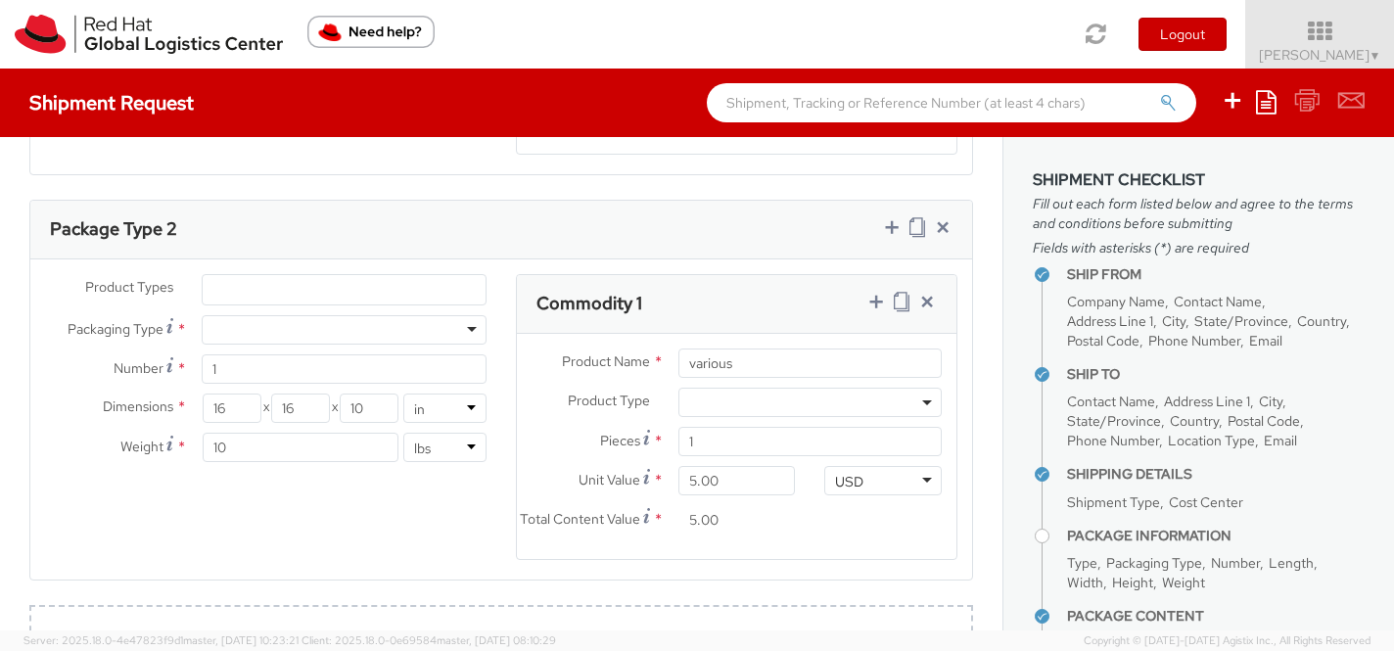
scroll to position [1404, 0]
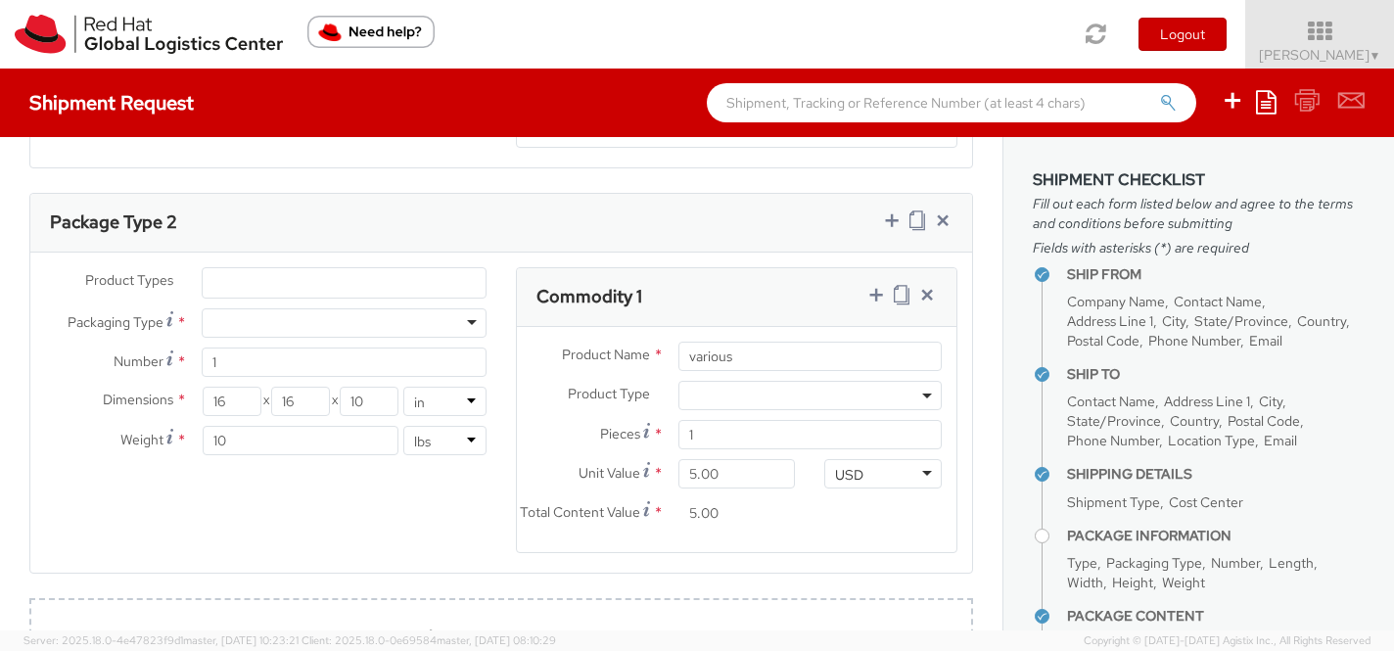
click at [321, 335] on div at bounding box center [344, 322] width 285 height 29
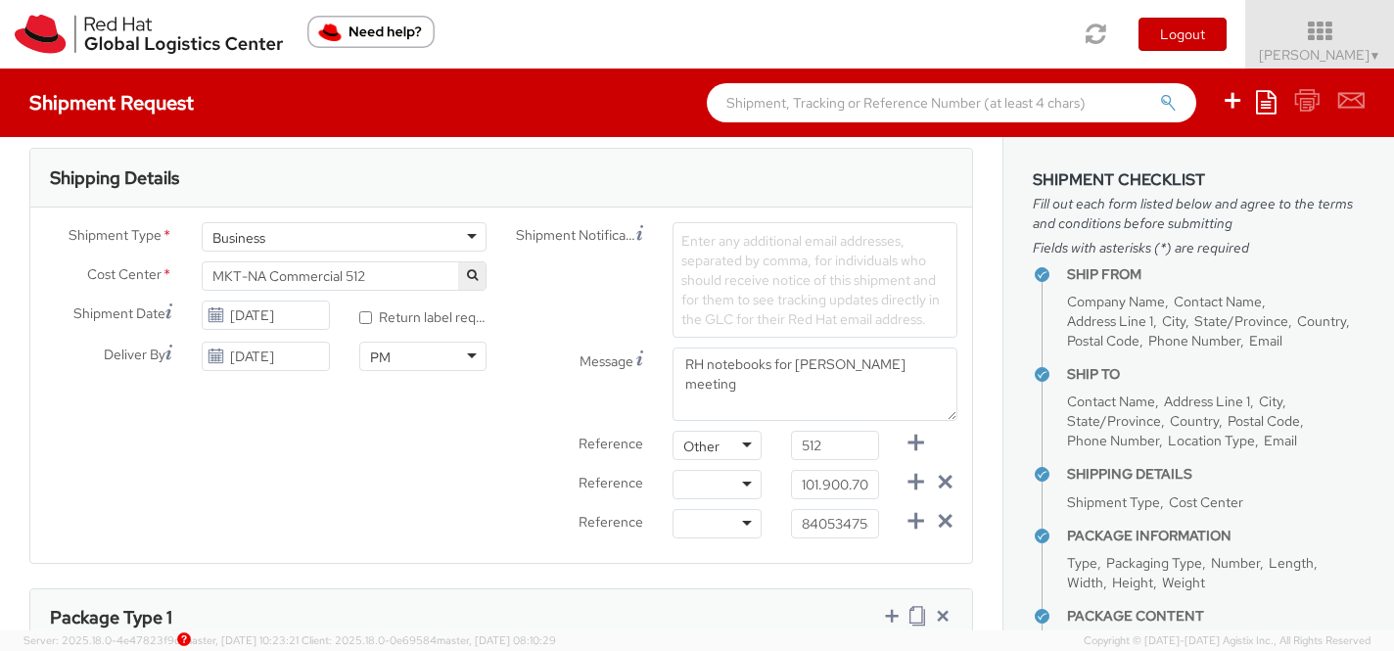
scroll to position [582, 0]
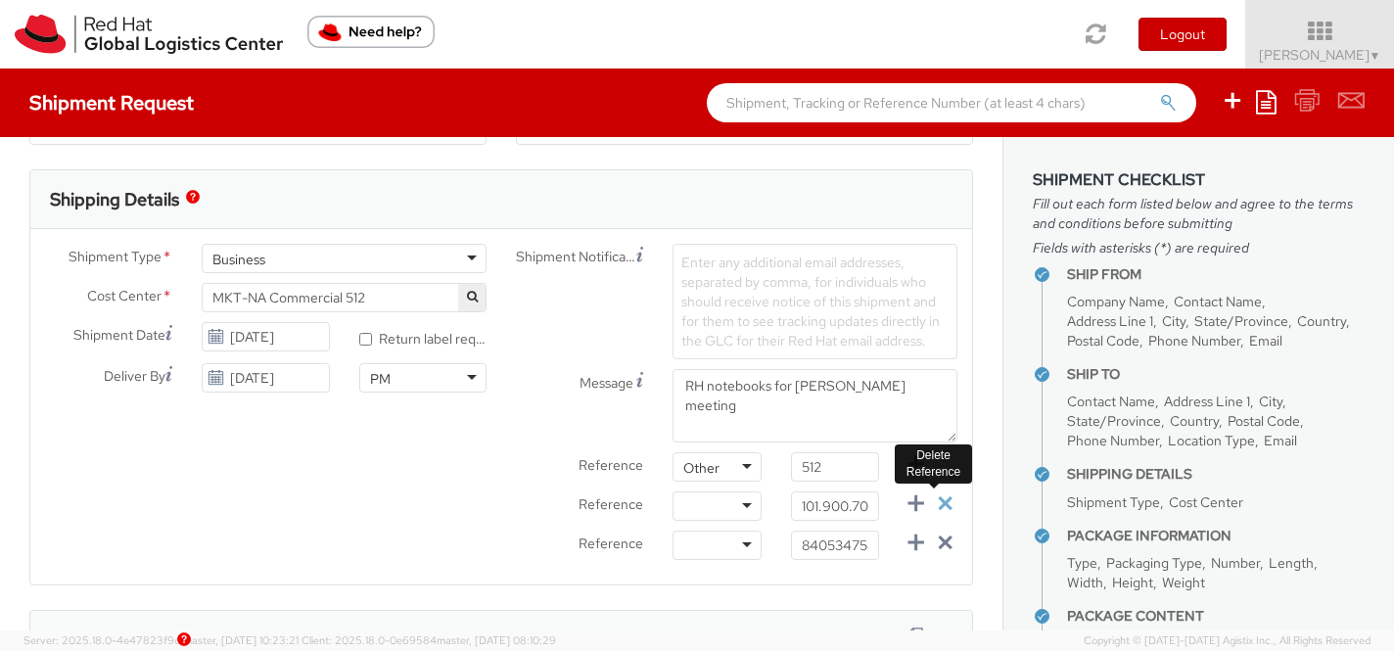
click at [944, 504] on icon at bounding box center [945, 503] width 24 height 24
type input "840534758"
click at [944, 504] on icon at bounding box center [945, 503] width 24 height 24
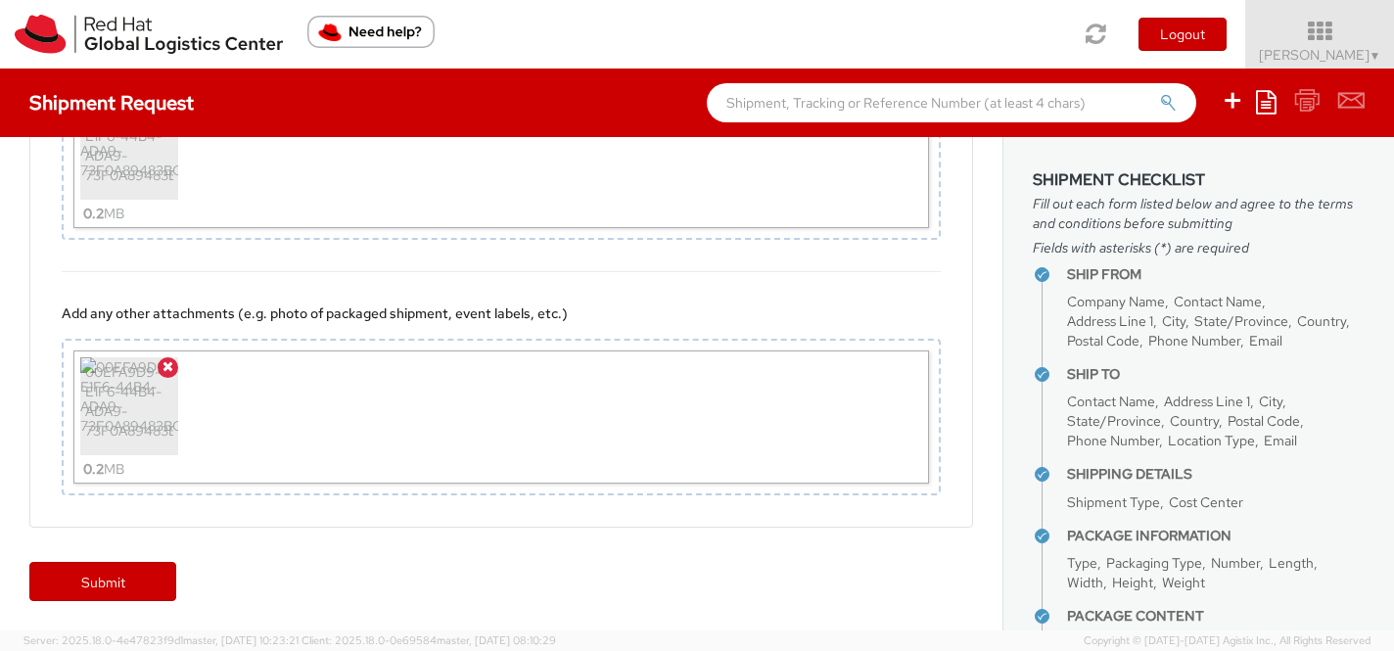
scroll to position [2103, 0]
click at [116, 576] on link "Submit" at bounding box center [102, 581] width 147 height 39
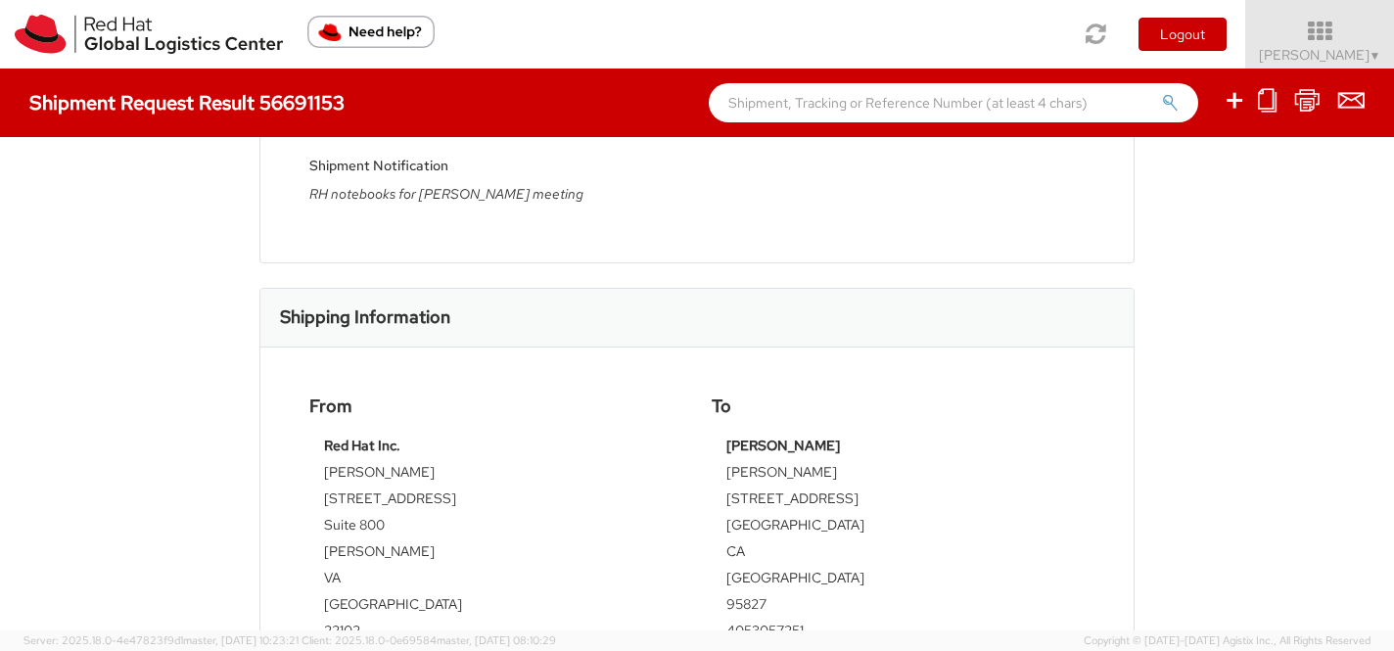
scroll to position [140, 0]
